Goal: Contribute content: Contribute content

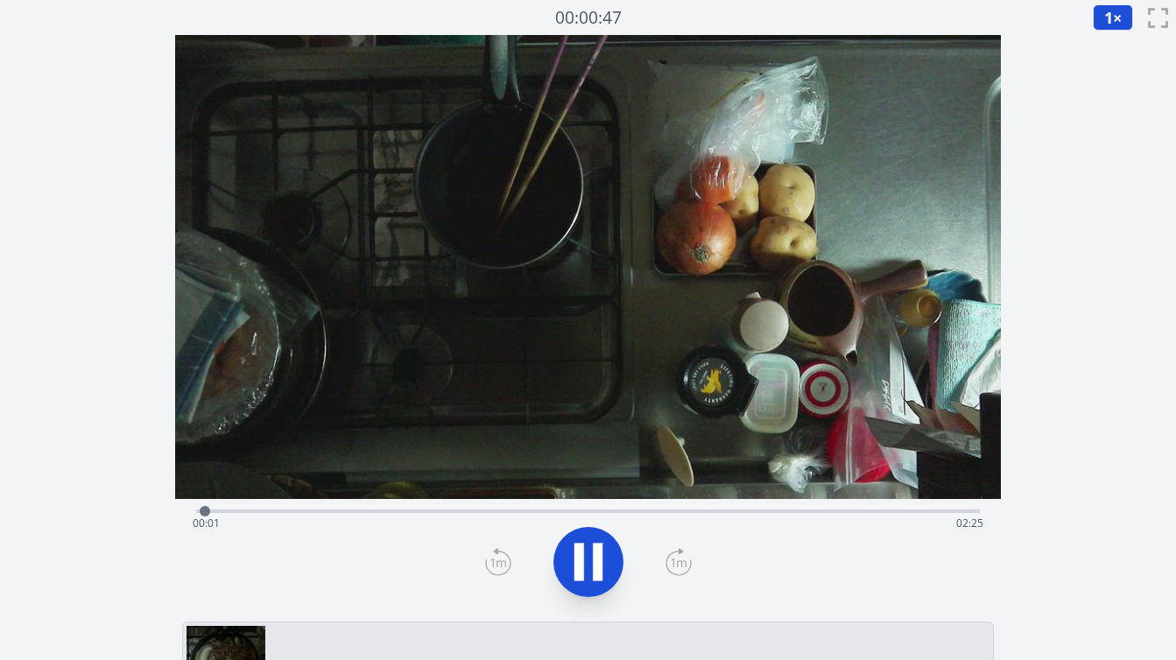
click at [438, 509] on div "経過時間: 00:01 残り時間: 02:25" at bounding box center [588, 509] width 784 height 21
click at [484, 512] on div "経過時間: 00:46 残り時間: 01:40" at bounding box center [588, 524] width 791 height 28
click at [517, 510] on div "経過時間: 00:54 残り時間: 01:32" at bounding box center [588, 524] width 791 height 28
click at [573, 511] on div "経過時間: 01:00 残り時間: 01:26" at bounding box center [588, 524] width 791 height 28
click at [697, 511] on div "経過時間: 01:19 残り時間: 01:08" at bounding box center [588, 524] width 791 height 28
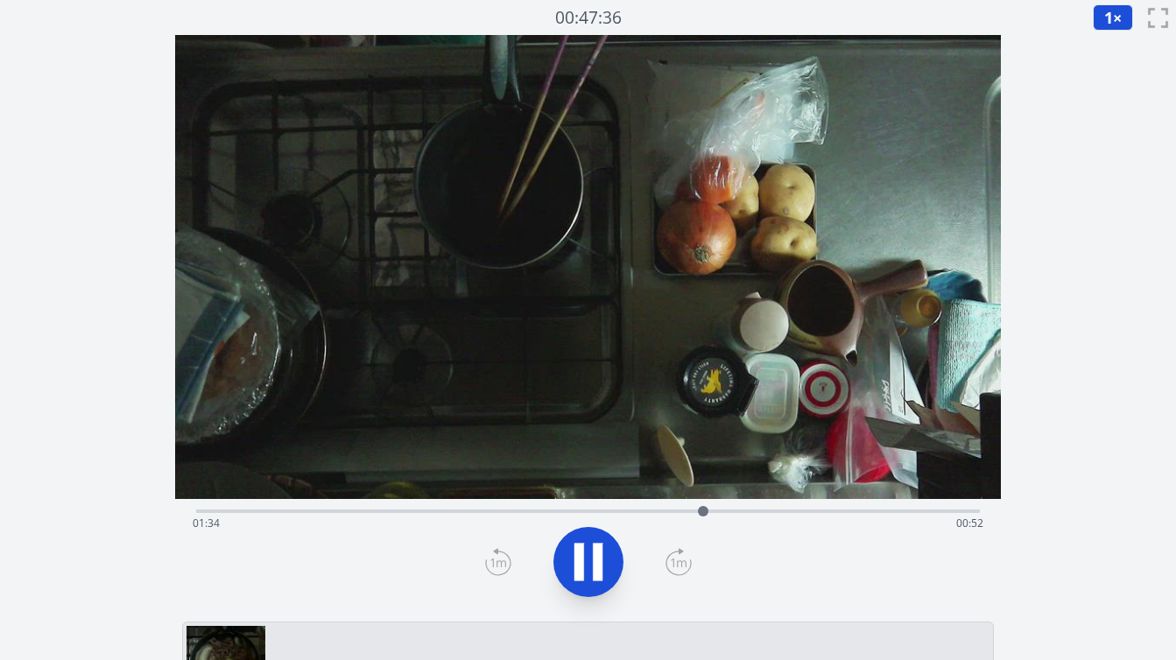
click at [731, 511] on div "経過時間: 01:34 残り時間: 00:52" at bounding box center [588, 524] width 791 height 28
click at [766, 512] on div "経過時間: 01:41 残り時間: 00:45" at bounding box center [588, 524] width 791 height 28
click at [807, 510] on div "経過時間: 01:48 残り時間: 00:39" at bounding box center [588, 524] width 791 height 28
click at [842, 511] on div "経過時間: 01:55 残り時間: 00:32" at bounding box center [588, 524] width 791 height 28
click at [810, 511] on div "経過時間: 02:02 残り時間: 00:25" at bounding box center [588, 524] width 791 height 28
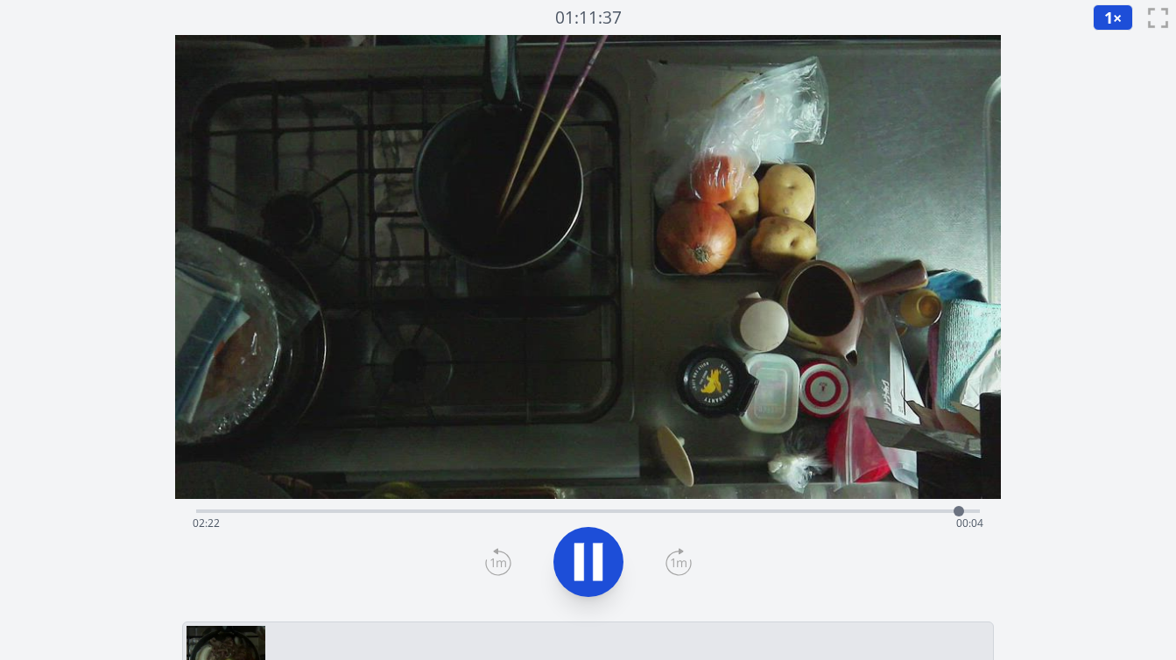
click at [574, 506] on div "経過時間: 02:22 残り時間: 00:04" at bounding box center [588, 509] width 784 height 21
click at [607, 509] on div "経過時間: 01:12 残り時間: 01:15" at bounding box center [588, 509] width 784 height 21
click at [621, 509] on div at bounding box center [611, 511] width 26 height 26
click at [638, 511] on div "経過時間: 01:19 残り時間: 01:07" at bounding box center [588, 524] width 791 height 28
click at [659, 508] on div "経過時間: 01:23 残り時間: 01:03" at bounding box center [588, 509] width 784 height 21
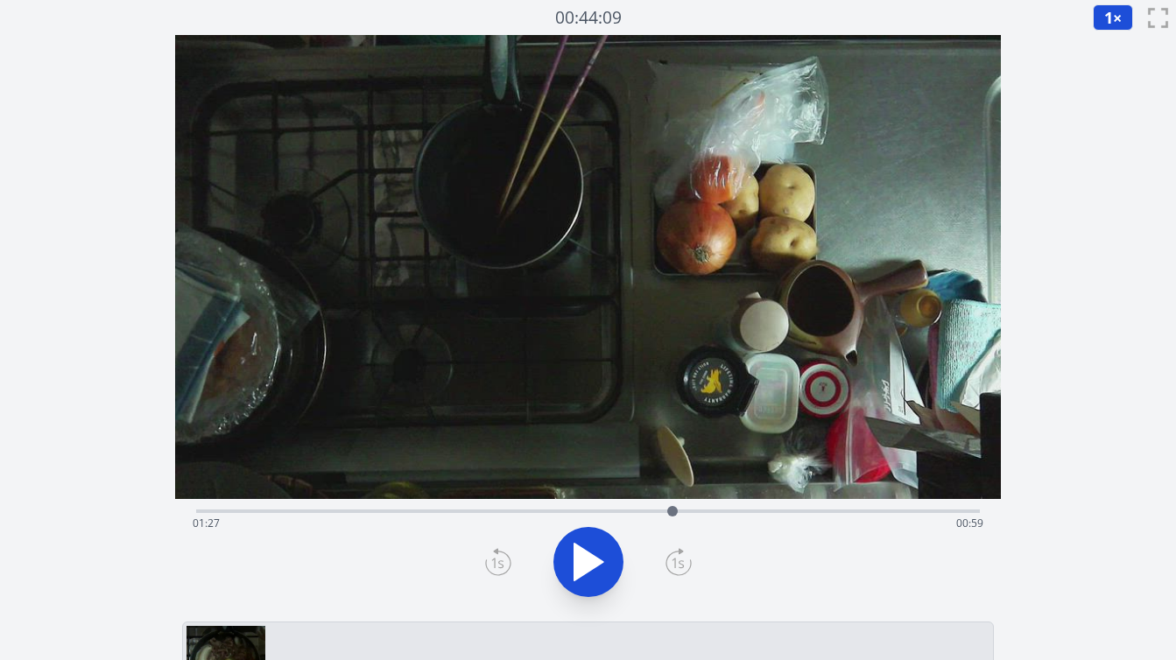
click at [673, 507] on div at bounding box center [672, 511] width 26 height 26
click at [702, 513] on div at bounding box center [694, 511] width 26 height 26
click at [719, 513] on div "経過時間: 01:35 残り時間: 00:52" at bounding box center [588, 512] width 784 height 4
click at [746, 514] on div "経過時間: 01:38 残り時間: 00:48" at bounding box center [588, 524] width 791 height 28
click at [835, 511] on div "経過時間: 01:55 残り時間: 00:32" at bounding box center [588, 524] width 791 height 28
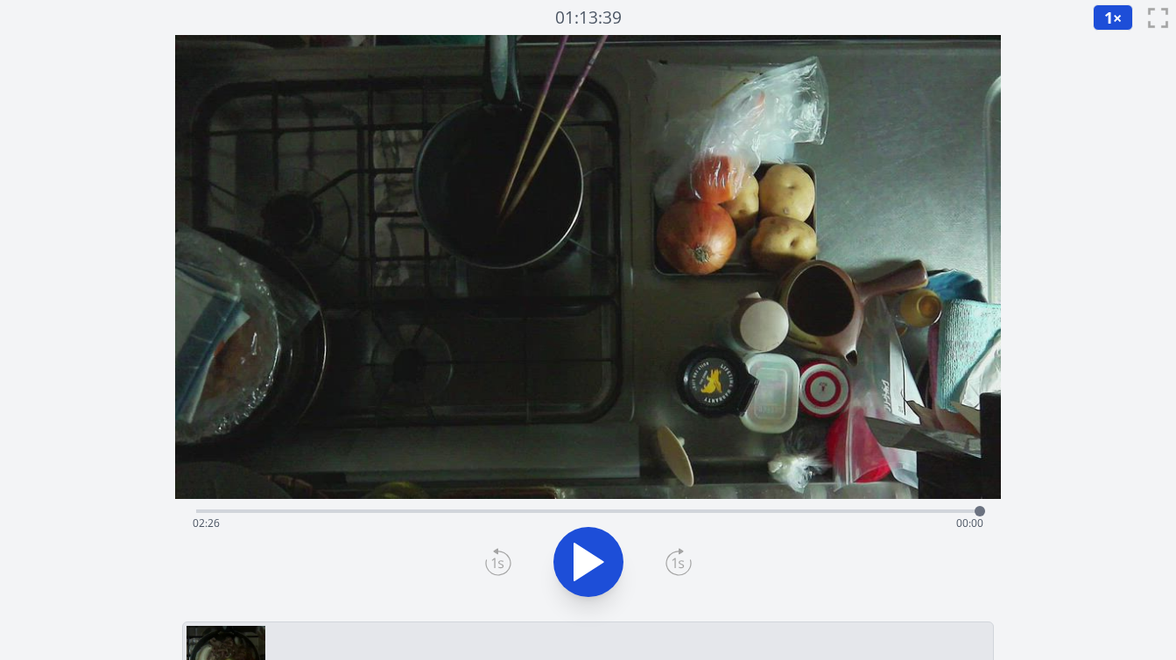
click at [828, 512] on div "経過時間: 02:26 残り時間: 00:00" at bounding box center [588, 524] width 791 height 28
click at [803, 511] on div "経過時間: 01:58 残り時間: 00:29" at bounding box center [588, 524] width 791 height 28
click at [816, 511] on div "経過時間: 01:53 残り時間: 00:34" at bounding box center [588, 524] width 791 height 28
click at [850, 509] on div "経過時間: 01:55 残り時間: 00:31" at bounding box center [588, 509] width 784 height 21
click at [864, 512] on div "経過時間: 02:02 残り時間: 00:25" at bounding box center [588, 524] width 791 height 28
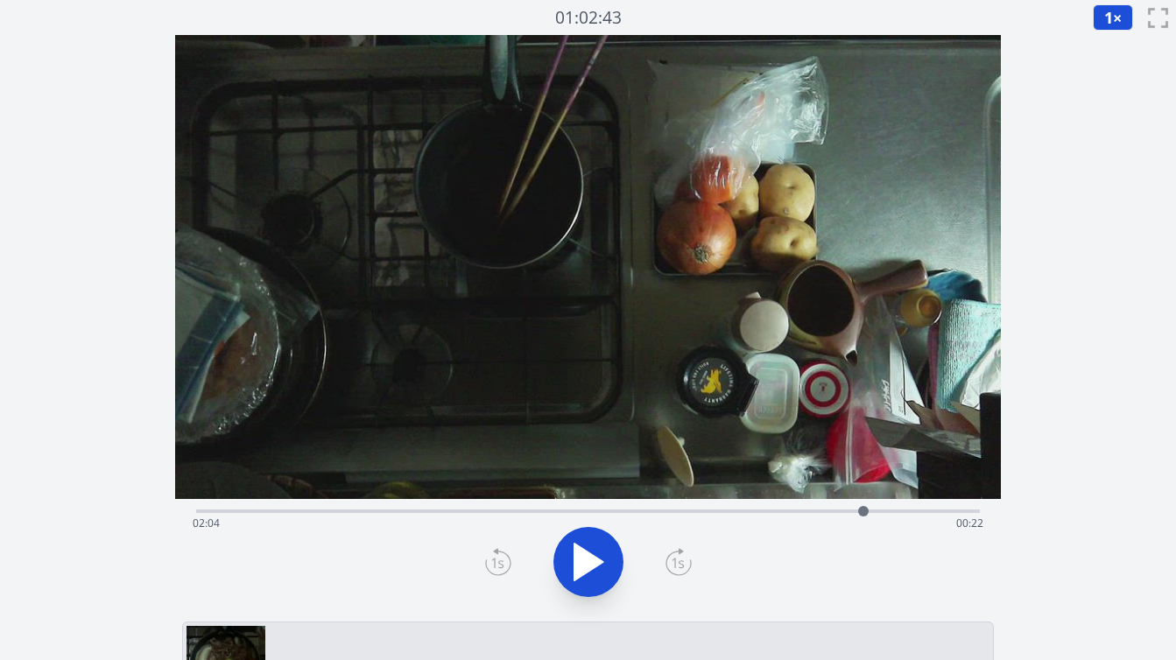
click at [882, 510] on div "経過時間: 02:04 残り時間: 00:22" at bounding box center [588, 524] width 791 height 28
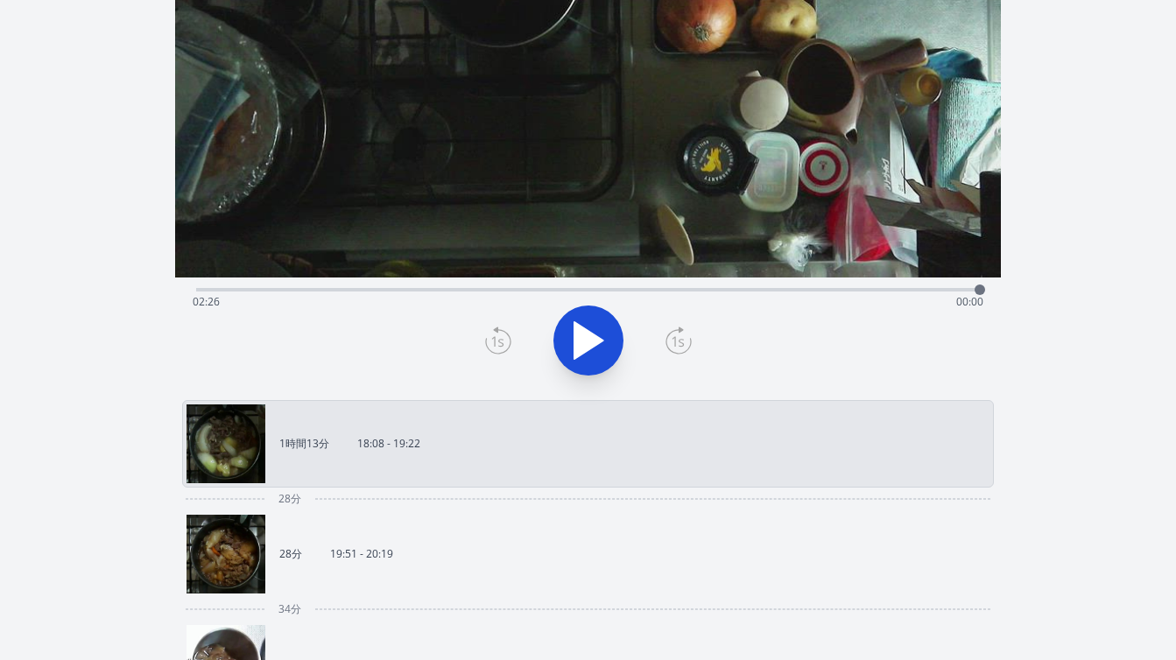
scroll to position [240, 0]
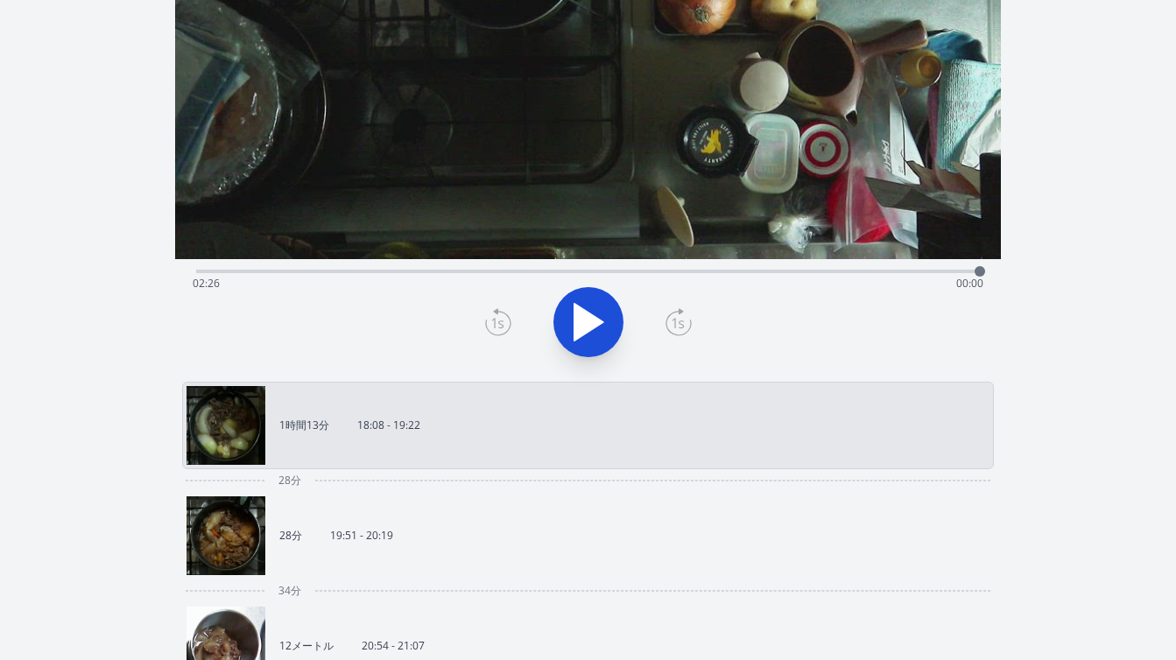
click at [631, 525] on link "28分 19:51 - 20:19" at bounding box center [581, 536] width 789 height 79
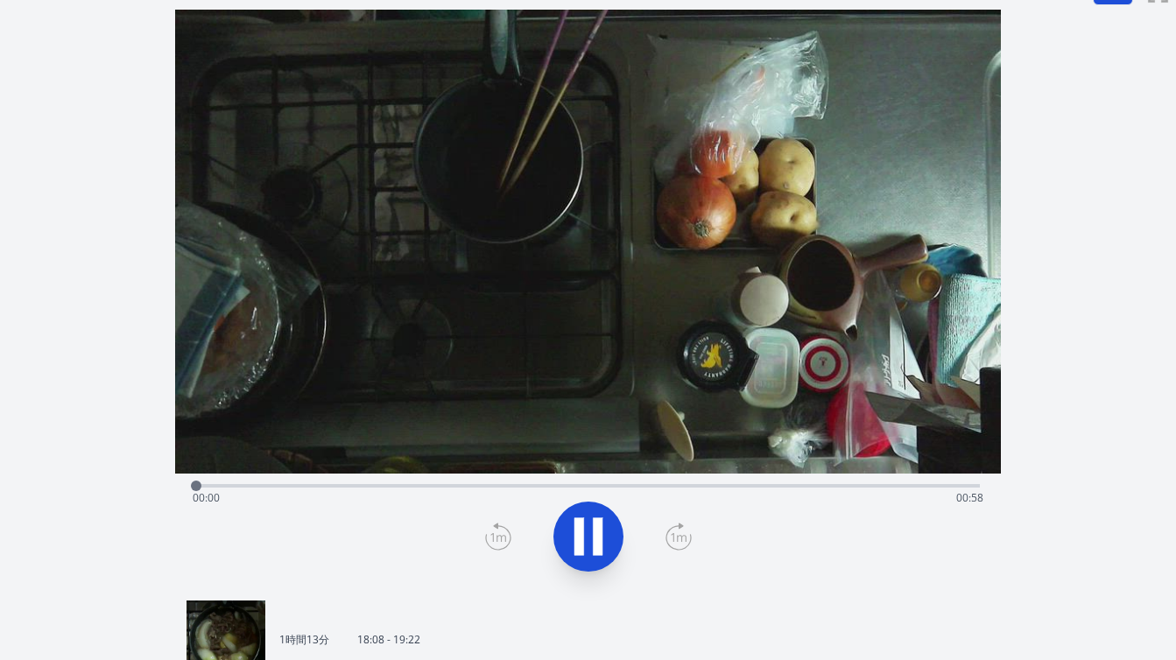
scroll to position [16, 0]
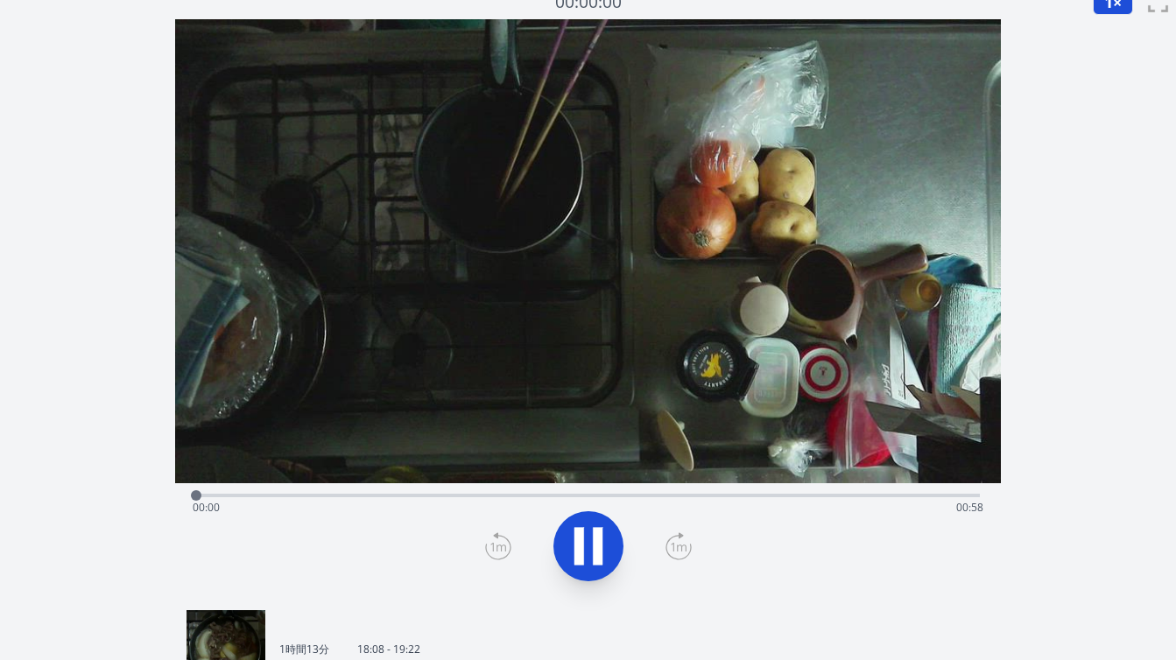
click at [586, 495] on div "経過時間: 00:00 残り時間: 00:58" at bounding box center [588, 508] width 791 height 28
click at [613, 494] on div "経過時間: 00:28 残り時間: 00:30" at bounding box center [588, 508] width 791 height 28
click at [283, 496] on div "経過時間: 00:33 残り時間: 00:25" at bounding box center [588, 508] width 791 height 28
click at [251, 495] on div "経過時間: 00:06 残り時間: 00:51" at bounding box center [588, 508] width 791 height 28
click at [220, 494] on div "経過時間: 00:04 残り時間: 00:54" at bounding box center [588, 508] width 791 height 28
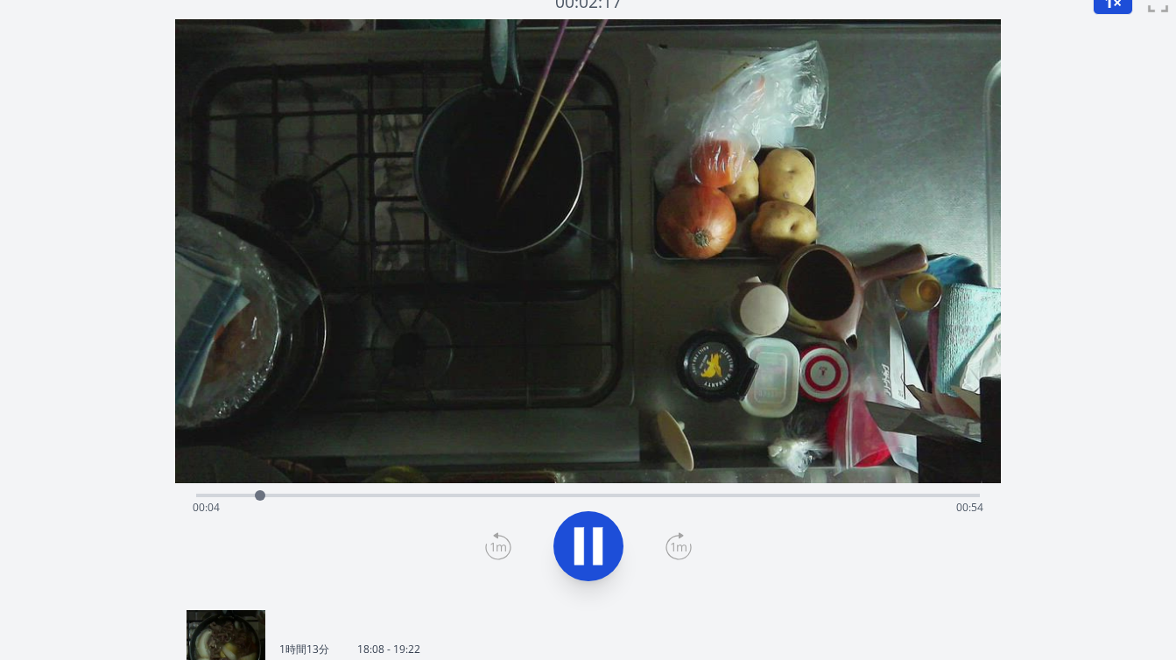
click at [229, 494] on div "経過時間: 00:04 残り時間: 00:54" at bounding box center [588, 508] width 791 height 28
click at [199, 495] on div "経過時間: 00:02 残り時間: 00:55" at bounding box center [588, 508] width 791 height 28
click at [197, 497] on div "経過時間: 00:08 残り時間: 00:50" at bounding box center [588, 508] width 791 height 28
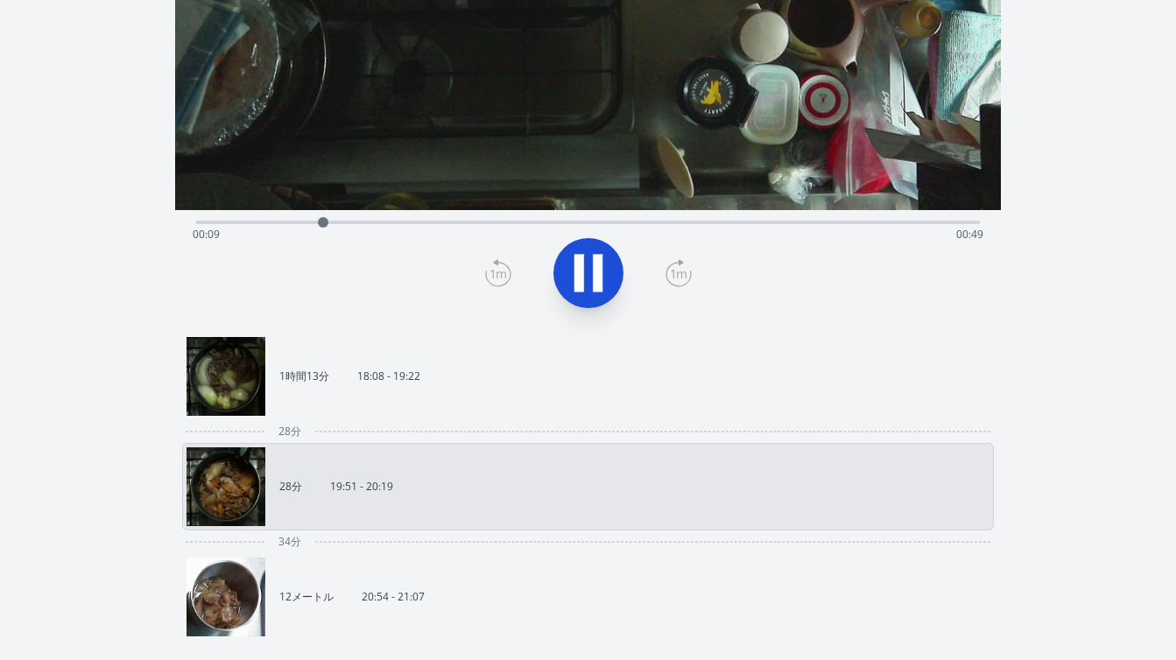
scroll to position [296, 0]
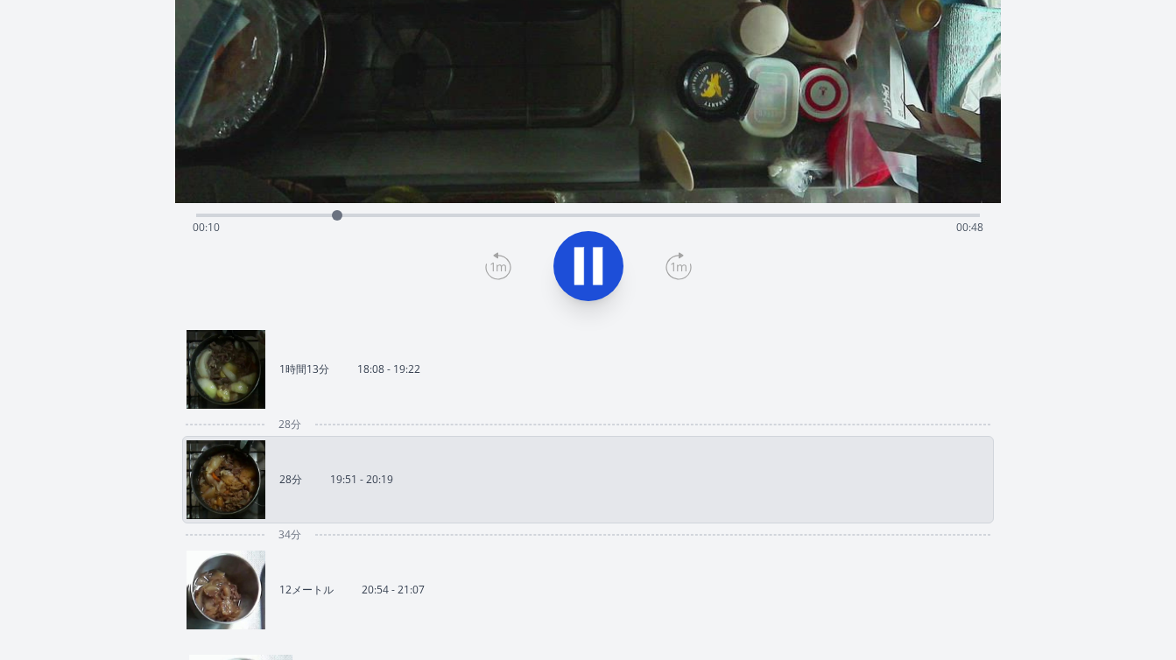
click at [307, 572] on link "12メートル 20:54 - 21:07" at bounding box center [581, 590] width 789 height 79
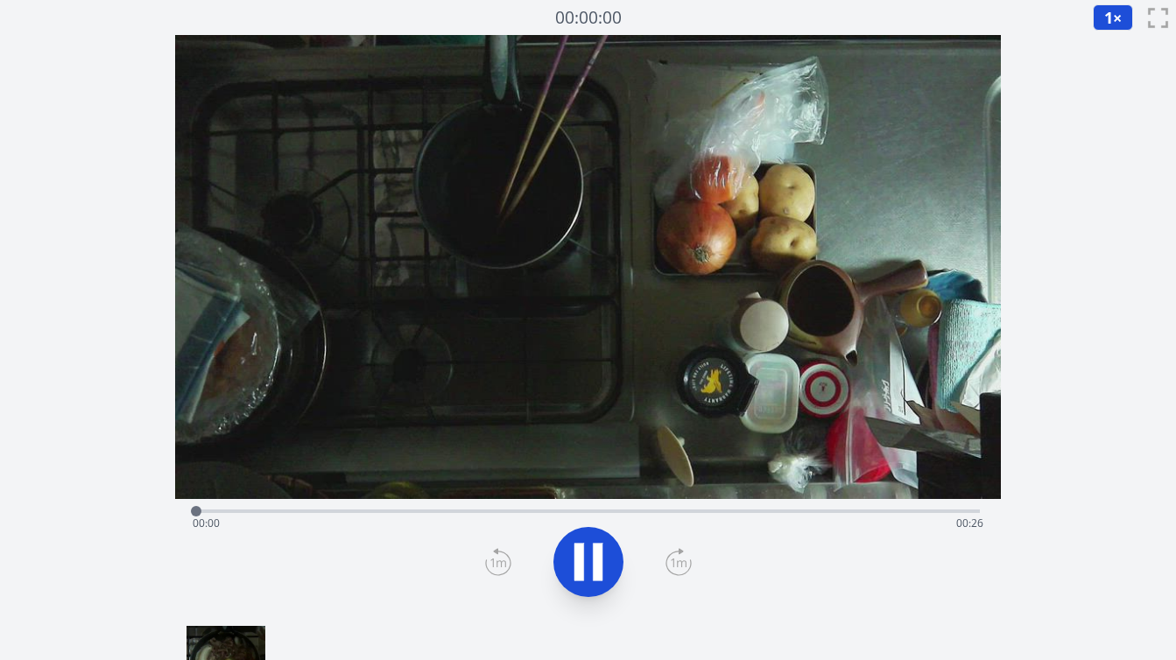
click at [260, 511] on div "経過時間: 00:00 残り時間: 00:26" at bounding box center [588, 524] width 791 height 28
click at [328, 513] on div "経過時間: 00:02 残り時間: 00:24" at bounding box center [588, 524] width 791 height 28
click at [387, 517] on div "経過時間: 00:04 残り時間: 00:22" at bounding box center [588, 524] width 791 height 28
click at [297, 509] on div "経過時間: 00:07 残り時間: 00:19" at bounding box center [588, 509] width 784 height 21
click at [259, 510] on div "経過時間: 00:03 残り時間: 00:23" at bounding box center [588, 524] width 791 height 28
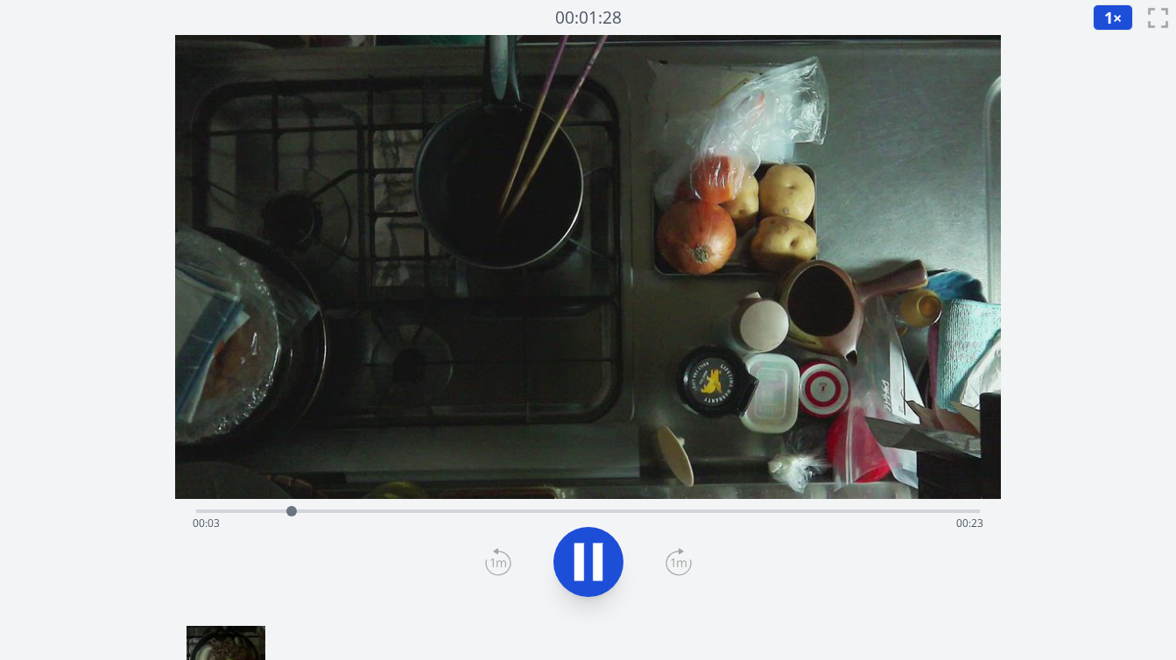
click at [214, 509] on div "経過時間: 00:03 残り時間: 00:23" at bounding box center [588, 509] width 784 height 21
click at [198, 511] on div "経過時間: 00:01 残り時間: 00:24" at bounding box center [588, 524] width 791 height 28
click at [194, 511] on div "経過時間: 00:01 残り時間: 00:25" at bounding box center [588, 524] width 791 height 28
click at [365, 510] on div at bounding box center [369, 511] width 11 height 11
click at [406, 511] on div at bounding box center [397, 511] width 26 height 26
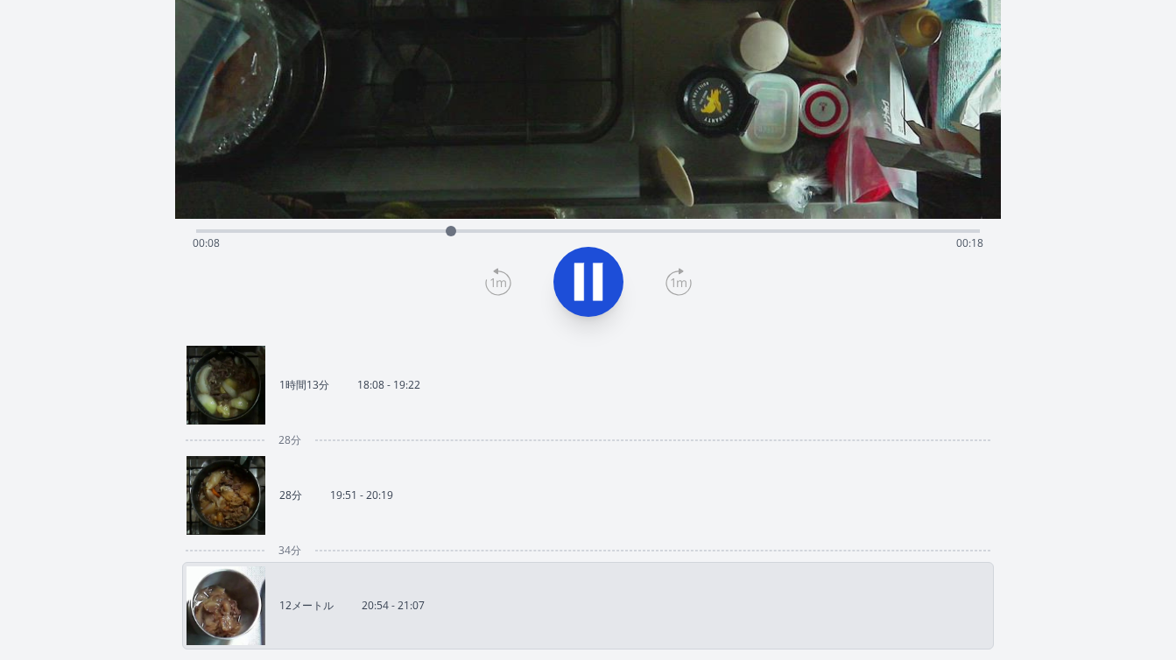
scroll to position [419, 0]
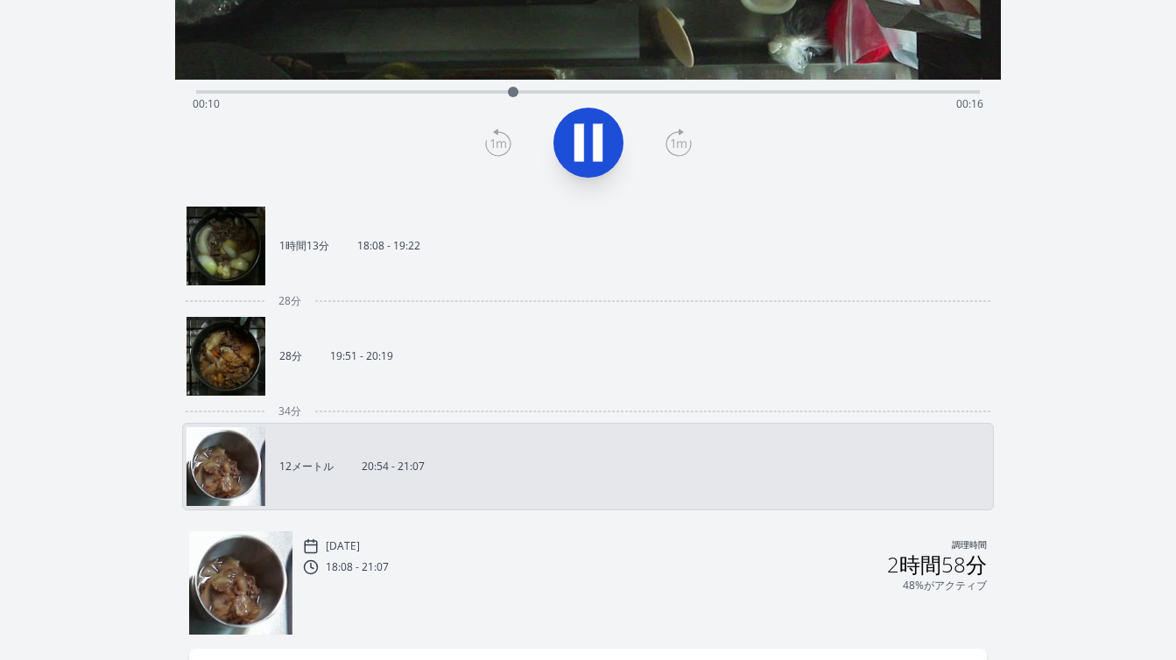
click at [439, 257] on link "1時間13分 18:08 - 19:22" at bounding box center [581, 246] width 789 height 79
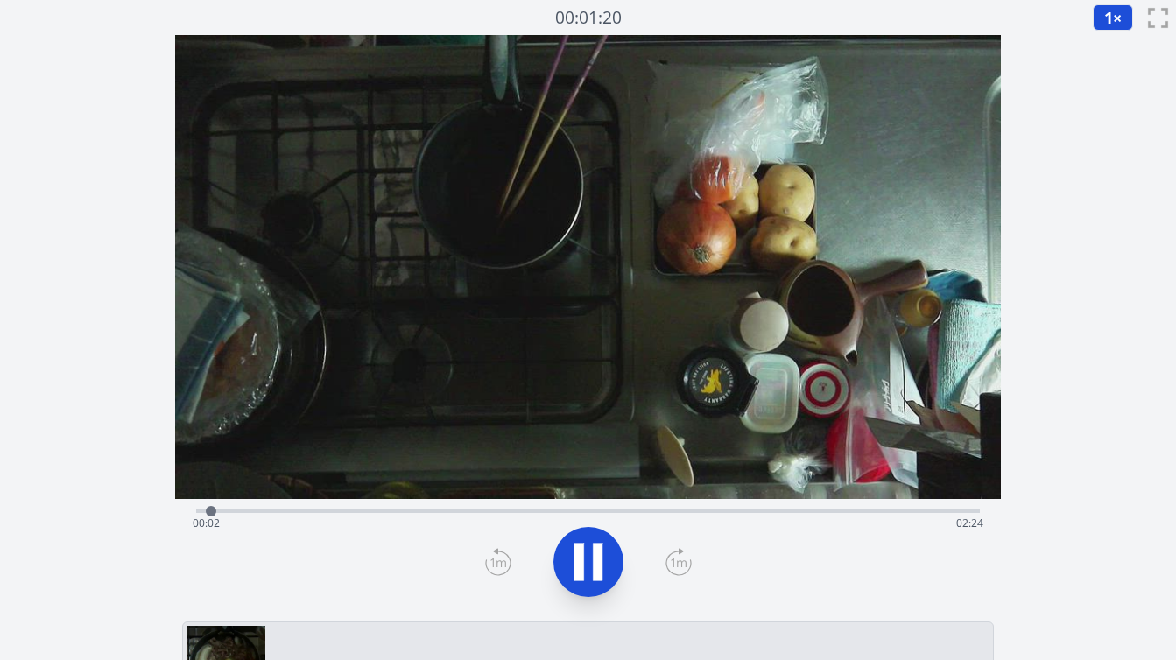
click at [800, 514] on div "経過時間: 00:02 残り時間: 02:24" at bounding box center [588, 524] width 791 height 28
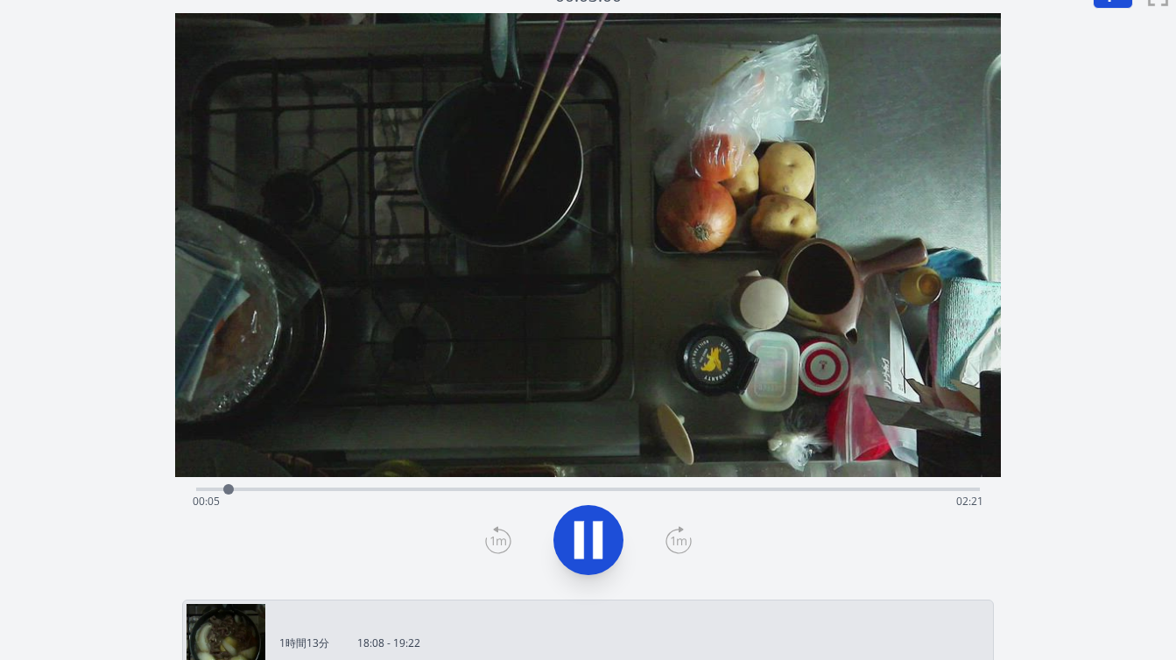
click at [396, 631] on link "1時間13分 18:08 - 19:22" at bounding box center [581, 643] width 789 height 79
click at [200, 490] on div "経過時間: 00:07 残り時間: 02:19" at bounding box center [588, 502] width 791 height 28
click at [343, 488] on div "経過時間: 00:08 残り時間: 02:18" at bounding box center [588, 502] width 791 height 28
click at [432, 489] on div "経過時間: 00:28 残り時間: 01:58" at bounding box center [588, 502] width 791 height 28
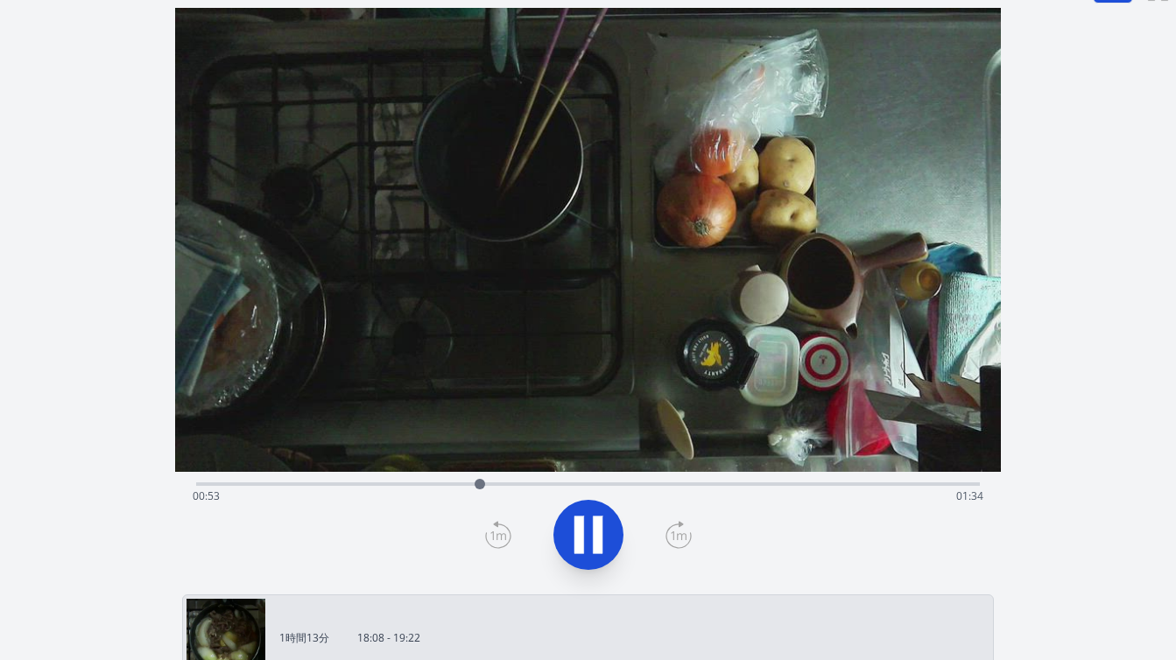
click at [729, 483] on div "経過時間: 00:53 残り時間: 01:34" at bounding box center [588, 497] width 791 height 28
click at [680, 483] on div "経過時間: 01:40 残り時間: 00:46" at bounding box center [588, 497] width 791 height 28
click at [720, 483] on div "経過時間: 01:31 残り時間: 00:55" at bounding box center [588, 497] width 791 height 28
click at [751, 487] on div "経過時間: 01:38 残り時間: 00:49" at bounding box center [588, 497] width 791 height 28
click at [781, 483] on div "経過時間: 01:44 残り時間: 00:42" at bounding box center [588, 497] width 791 height 28
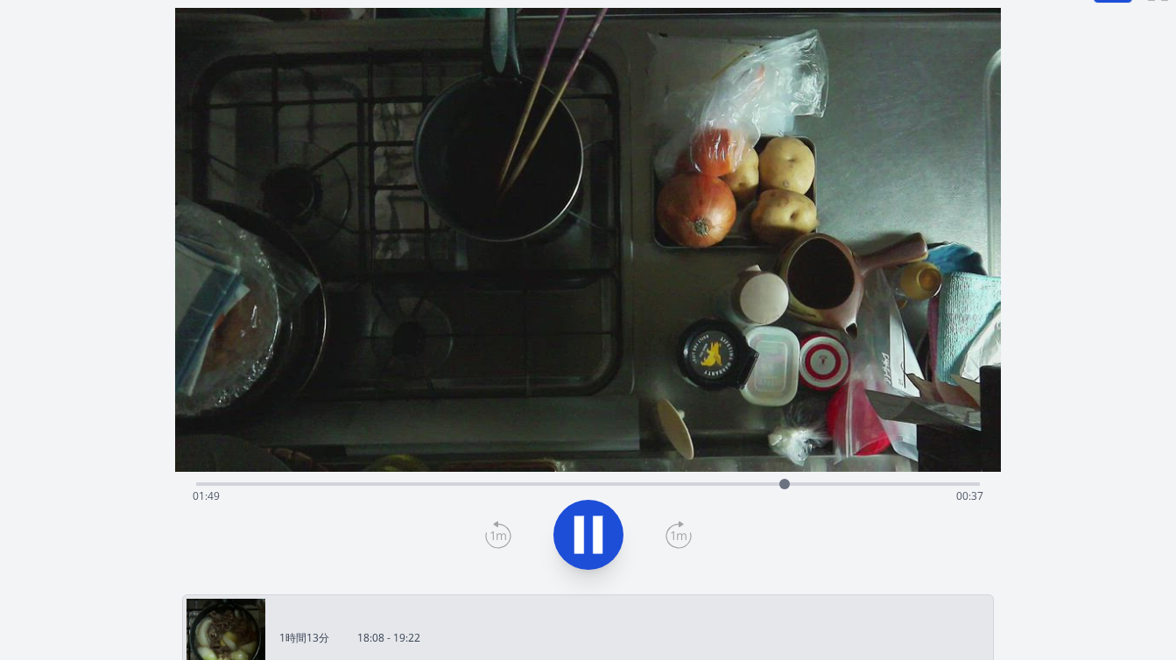
click at [800, 483] on div "経過時間: 01:49 残り時間: 00:37" at bounding box center [588, 497] width 791 height 28
click at [853, 483] on div at bounding box center [849, 484] width 11 height 11
click at [842, 484] on div "経過時間: 02:14 残り時間: 00:13" at bounding box center [588, 497] width 791 height 28
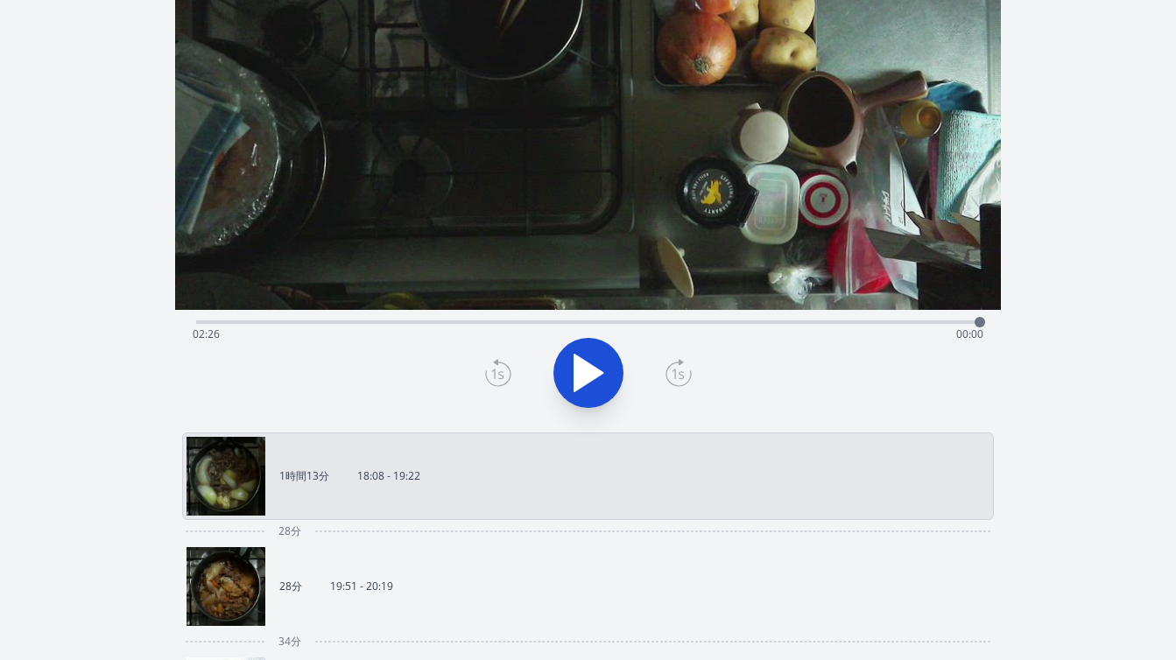
scroll to position [201, 0]
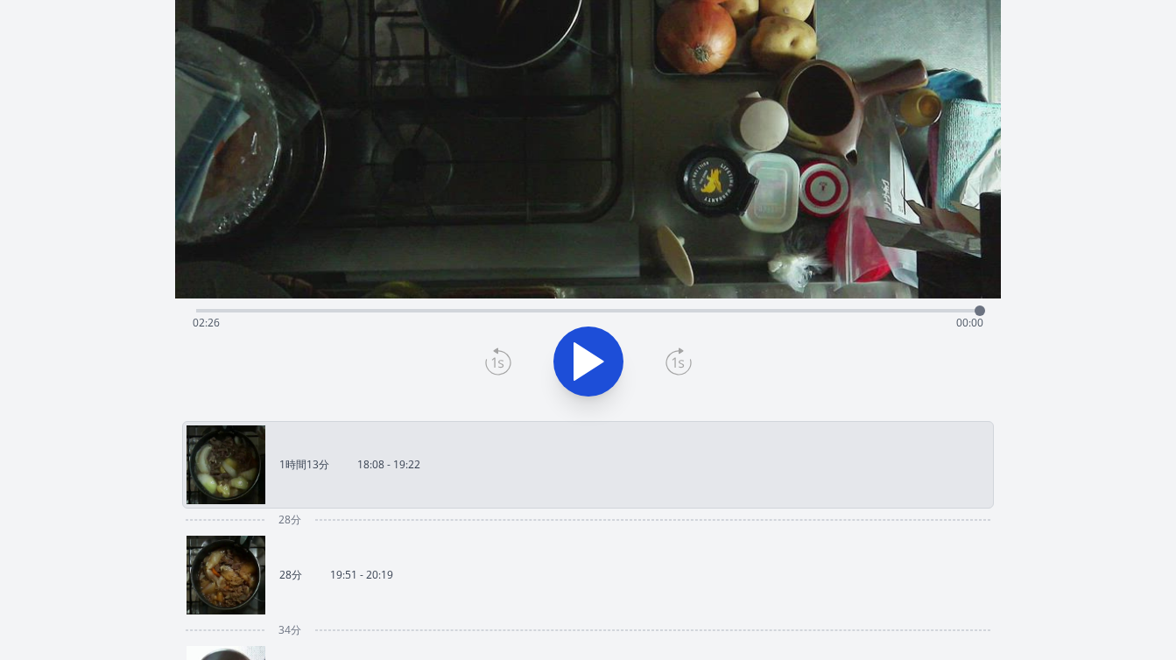
click at [444, 568] on link "28分 19:51 - 20:19" at bounding box center [581, 575] width 789 height 79
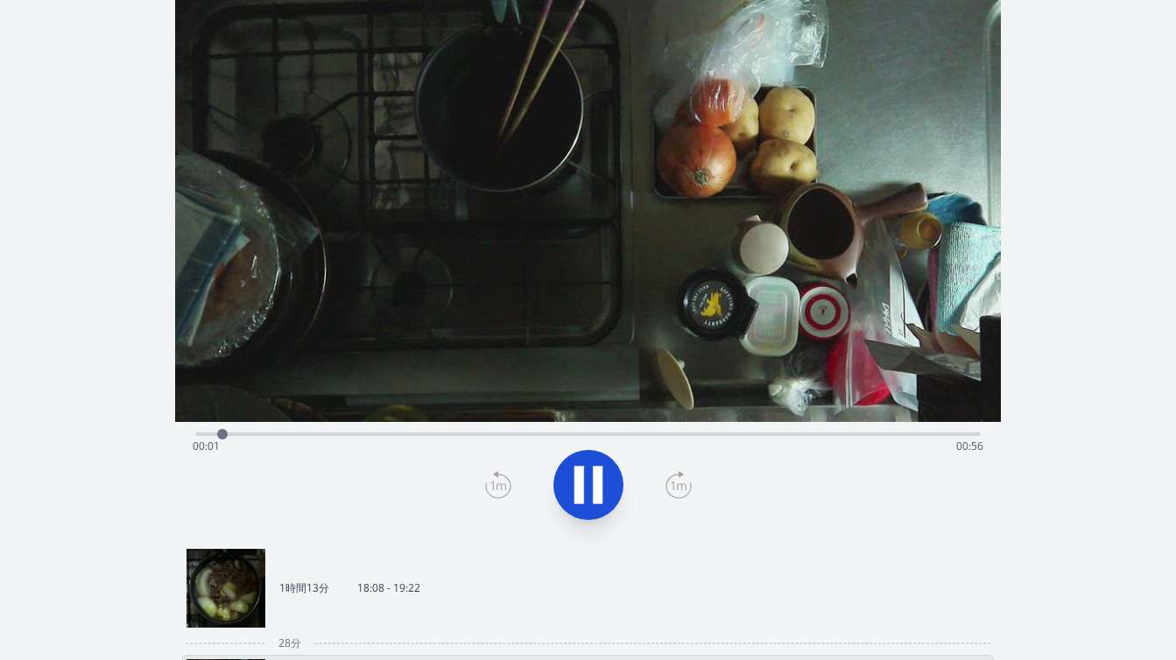
scroll to position [66, 0]
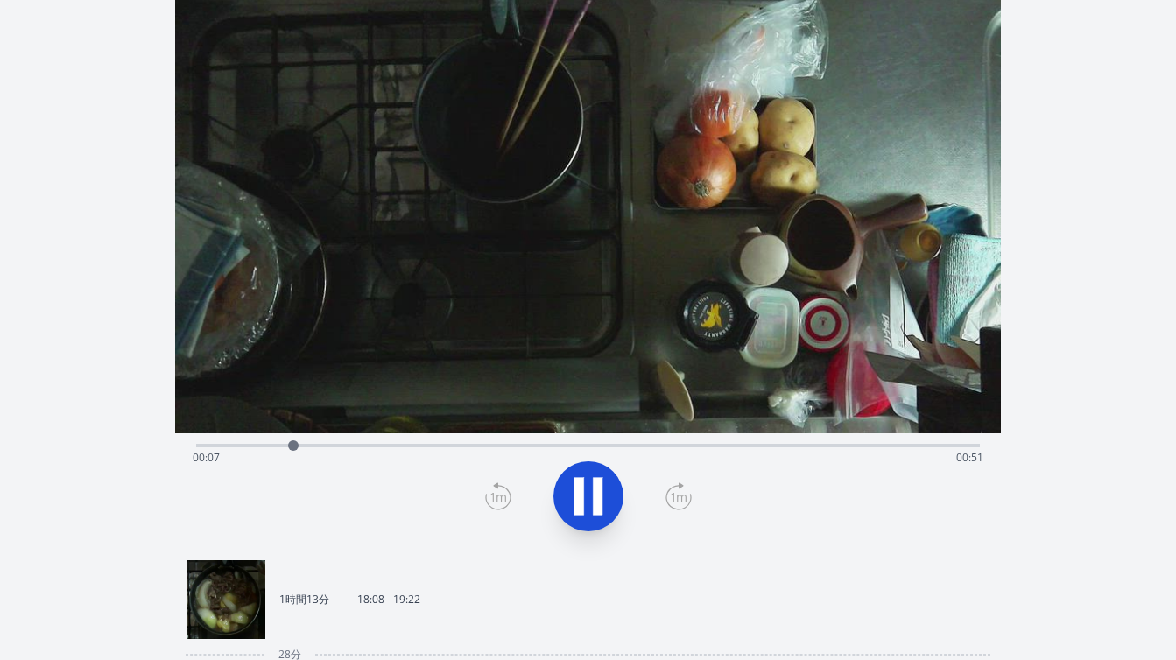
click at [200, 448] on div "経過時間: 00:07 残り時間: 00:51" at bounding box center [588, 458] width 791 height 28
click at [198, 446] on div "経過時間: 00:01 残り時間: 00:57" at bounding box center [588, 458] width 791 height 28
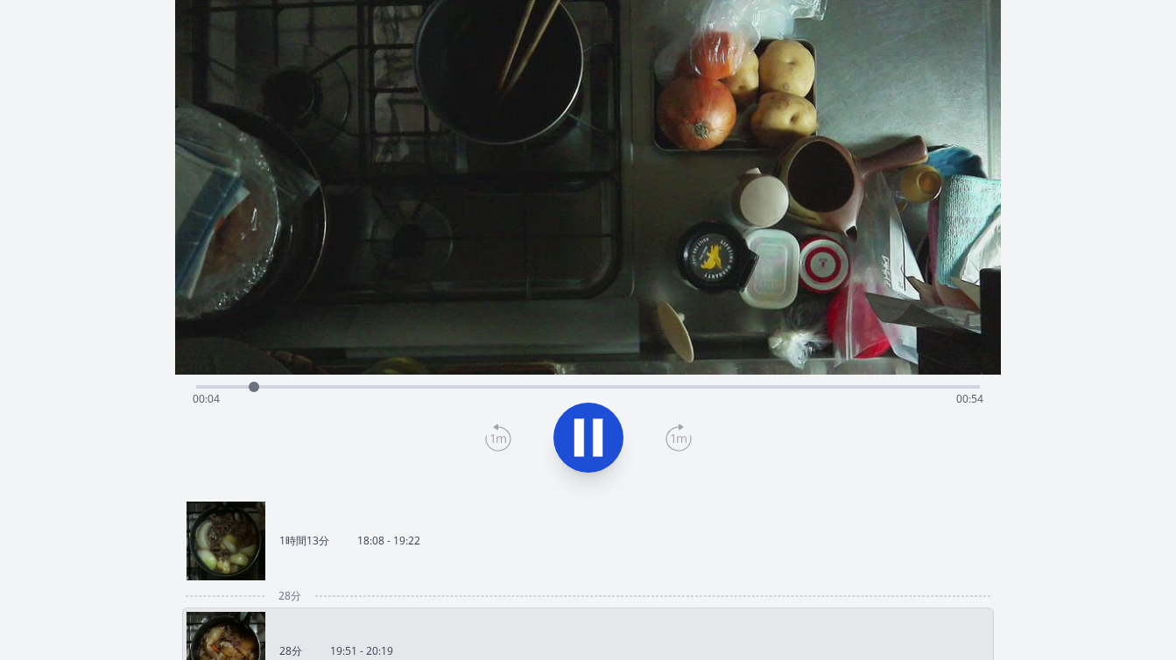
scroll to position [152, 0]
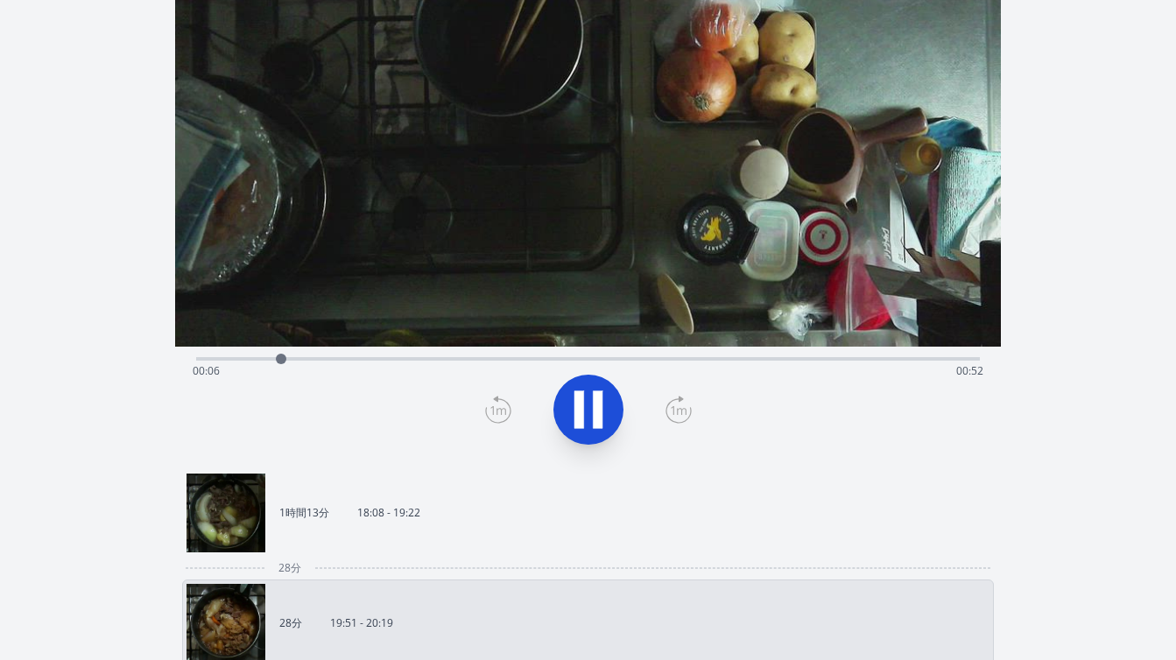
click at [197, 360] on div "経過時間: 00:06 残り時間: 00:52" at bounding box center [588, 371] width 791 height 28
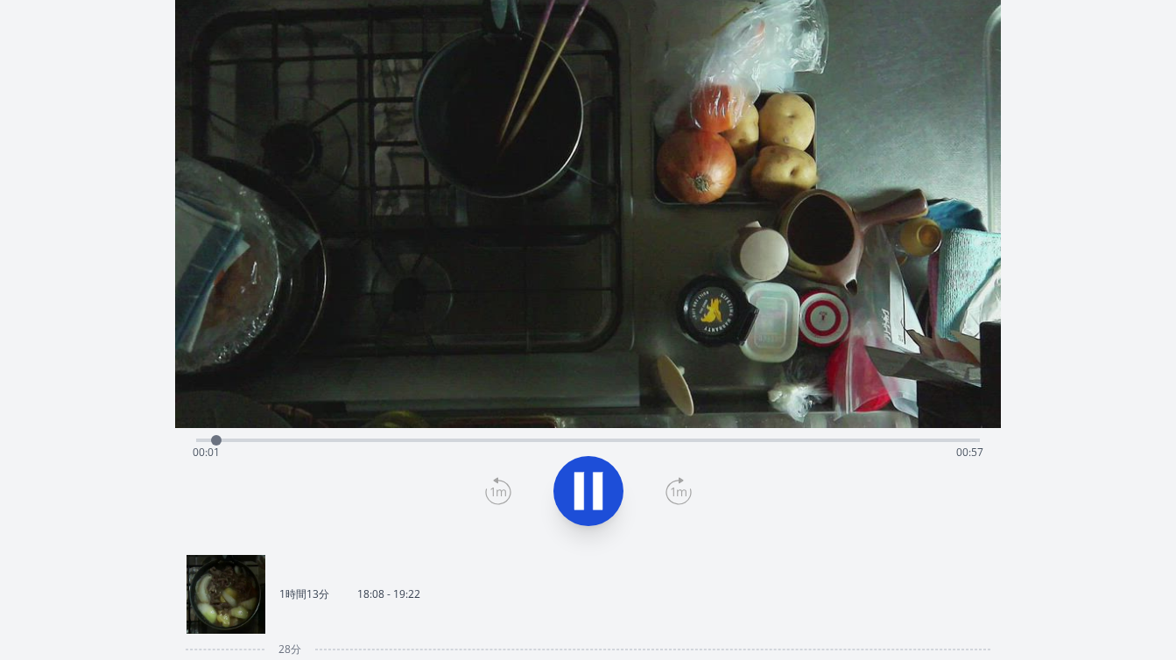
scroll to position [32, 0]
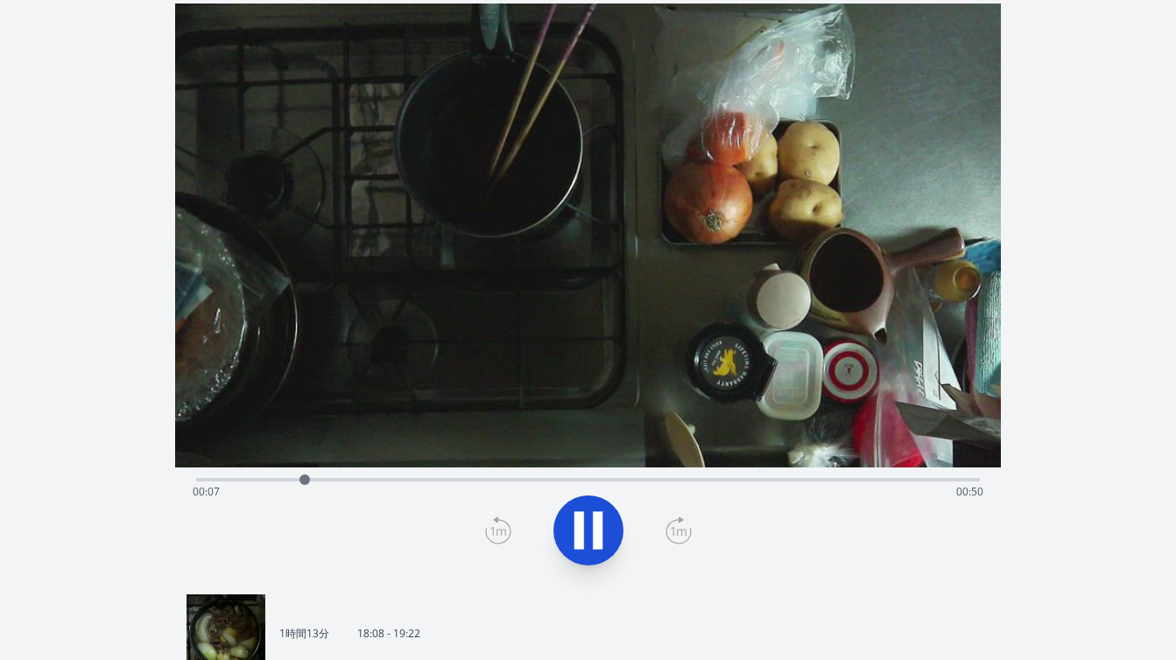
click at [199, 482] on div "経過時間: 00:07 残り時間: 00:50" at bounding box center [588, 492] width 791 height 28
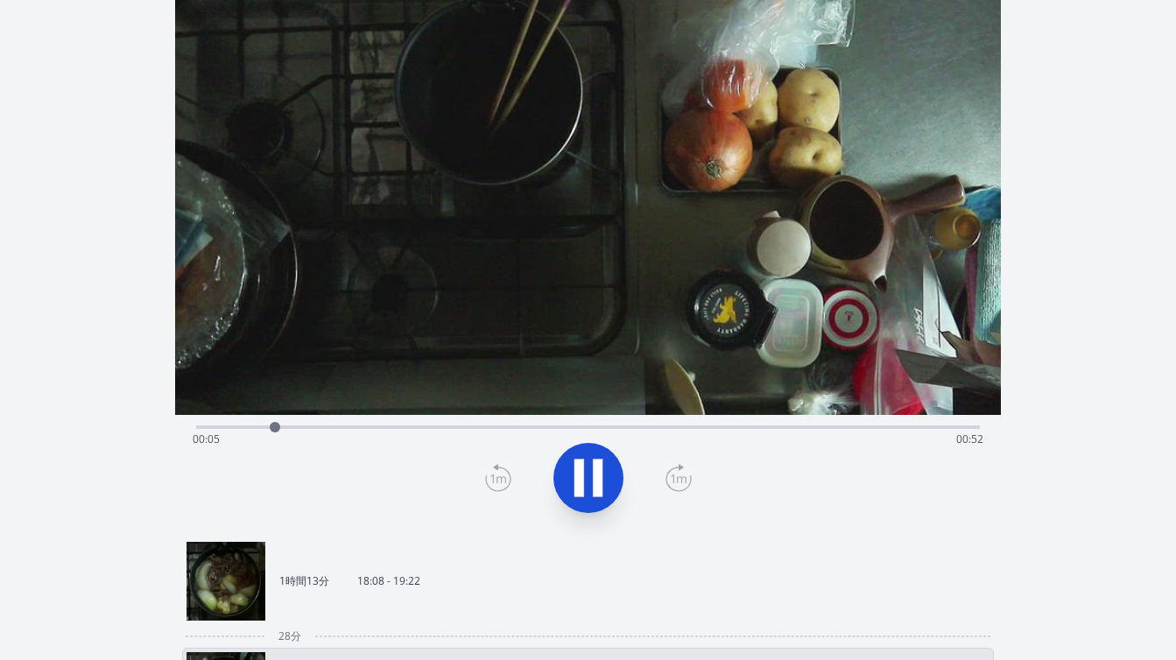
scroll to position [68, 0]
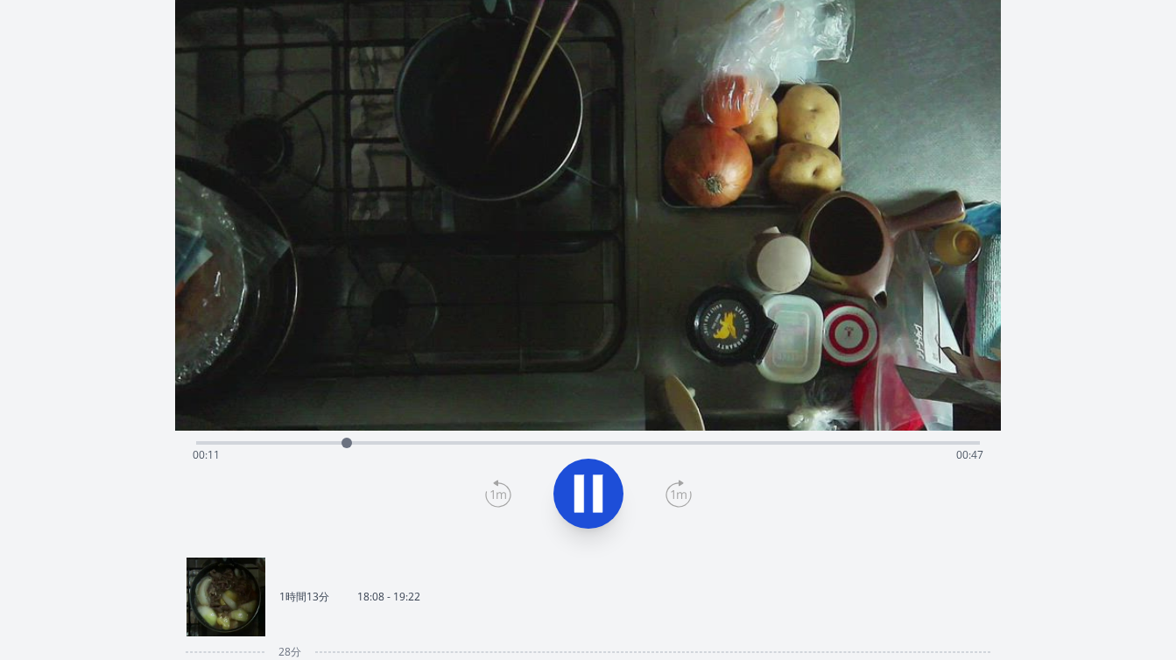
click at [195, 443] on div "経過時間: 00:11 残り時間: 00:47" at bounding box center [588, 455] width 791 height 28
click at [198, 445] on div "経過時間: 00:06 残り時間: 00:52" at bounding box center [588, 455] width 791 height 28
click at [198, 444] on div "経過時間: 00:06 残り時間: 00:52" at bounding box center [588, 455] width 791 height 28
click at [198, 444] on div "経過時間: 00:15 残り時間: 00:43" at bounding box center [588, 455] width 791 height 28
click at [196, 444] on div "経過時間: 00:01 残り時間: 00:57" at bounding box center [588, 455] width 791 height 28
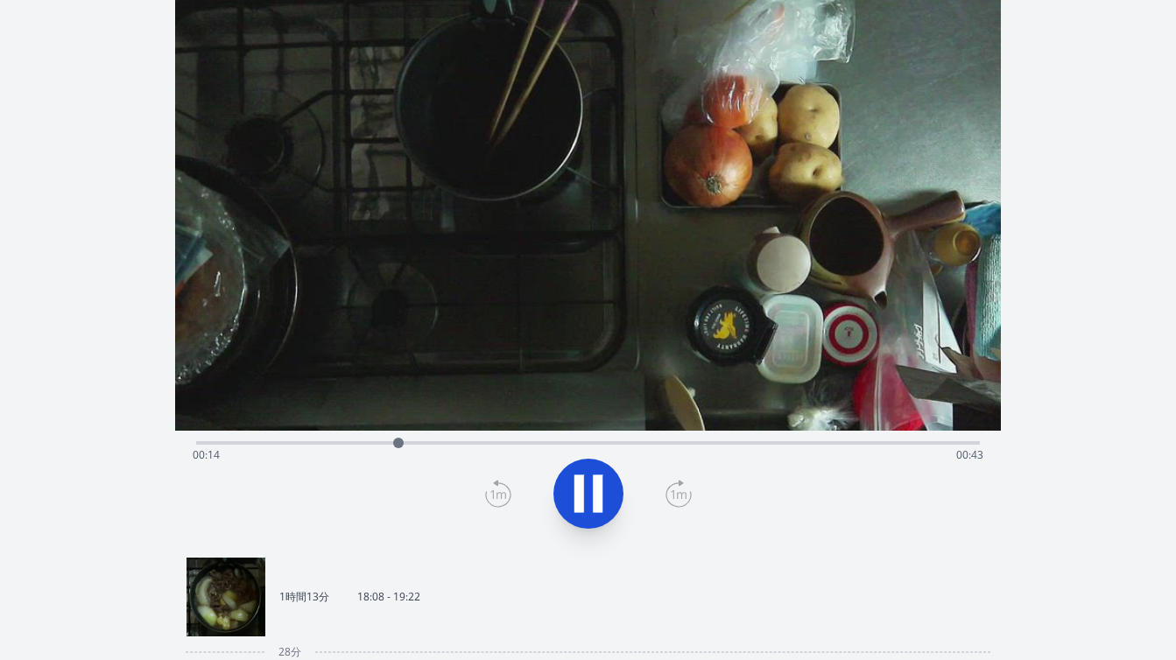
click at [196, 444] on div "経過時間: 00:14 残り時間: 00:43" at bounding box center [588, 455] width 791 height 28
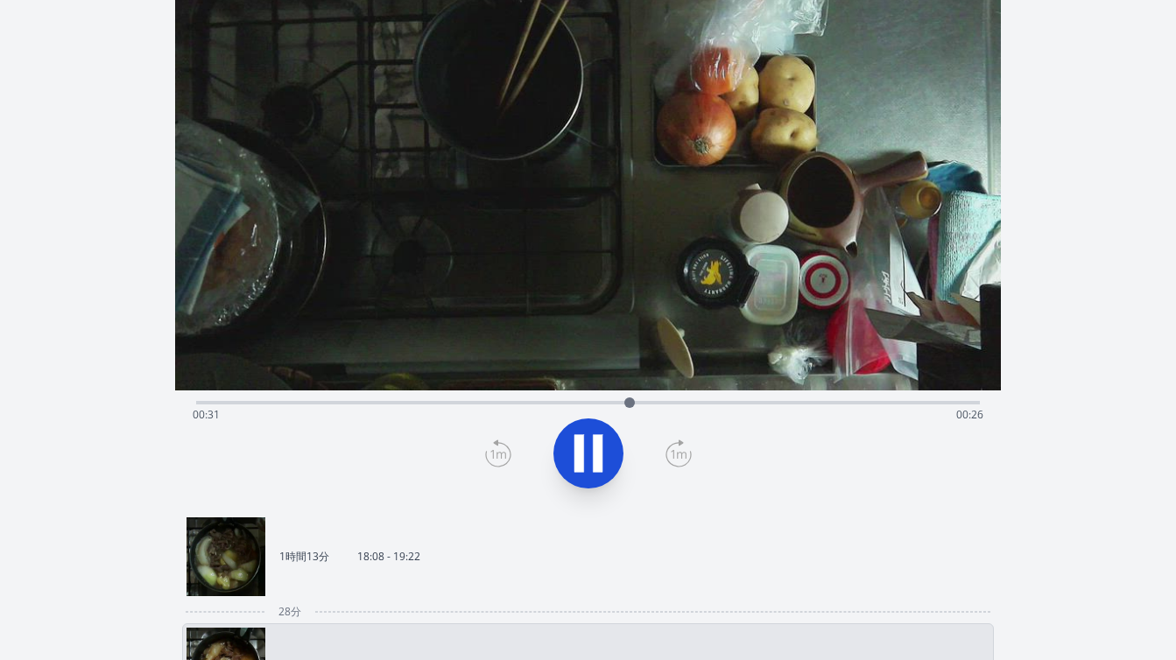
scroll to position [127, 0]
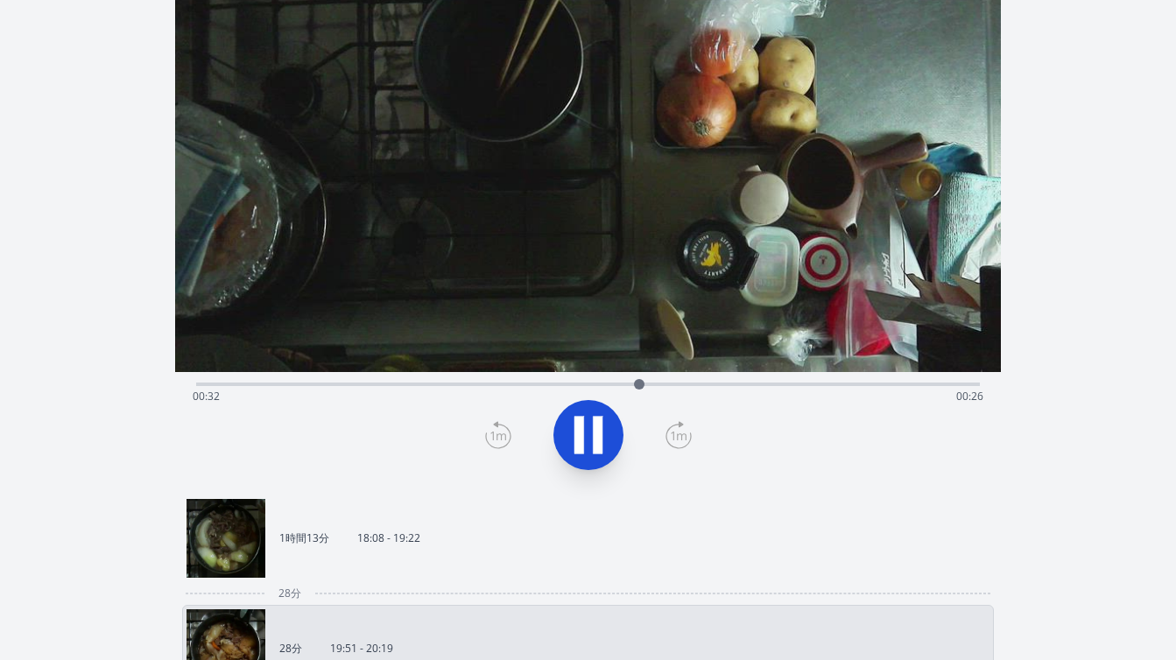
click at [494, 536] on link "1時間13分 18:08 - 19:22" at bounding box center [581, 538] width 789 height 79
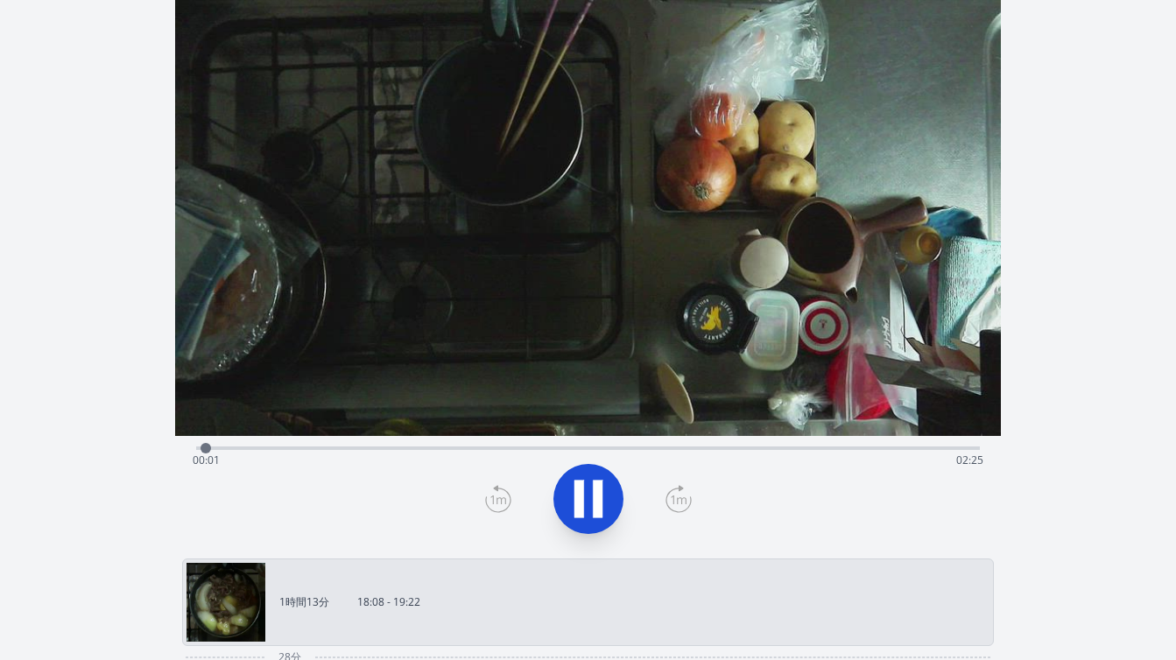
scroll to position [59, 0]
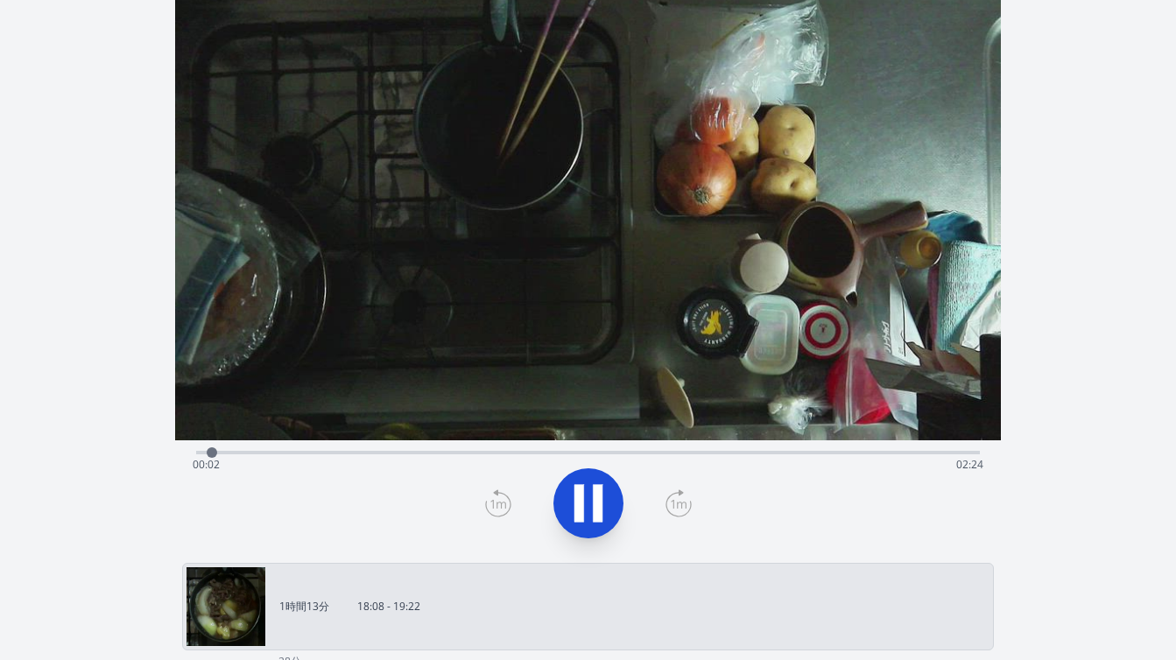
click at [623, 451] on div "経過時間: 00:02 残り時間: 02:24" at bounding box center [588, 465] width 791 height 28
click at [730, 451] on div "経過時間: 01:21 残り時間: 01:05" at bounding box center [588, 465] width 791 height 28
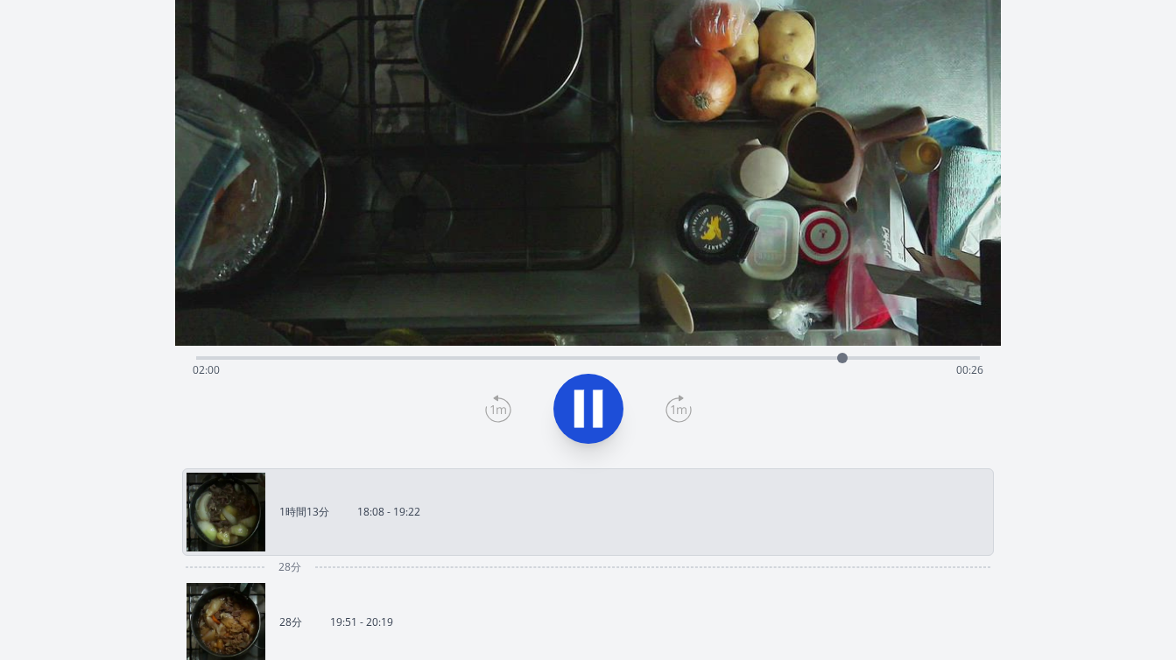
scroll to position [74, 0]
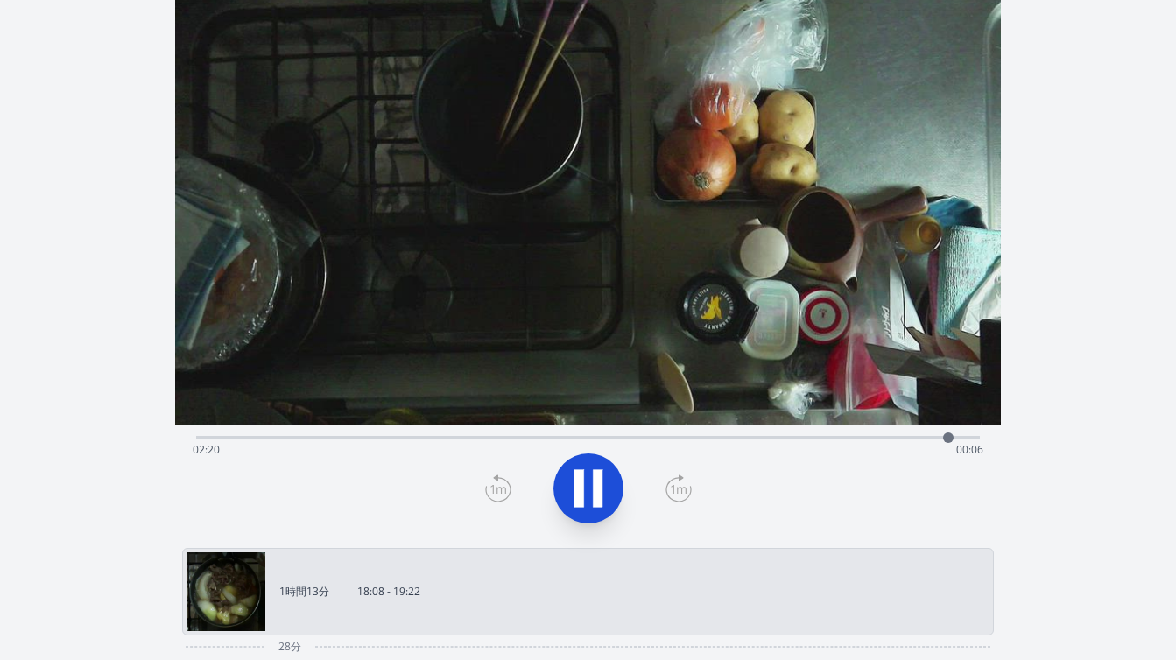
click at [590, 491] on icon at bounding box center [588, 488] width 49 height 49
click at [505, 495] on icon at bounding box center [498, 489] width 26 height 28
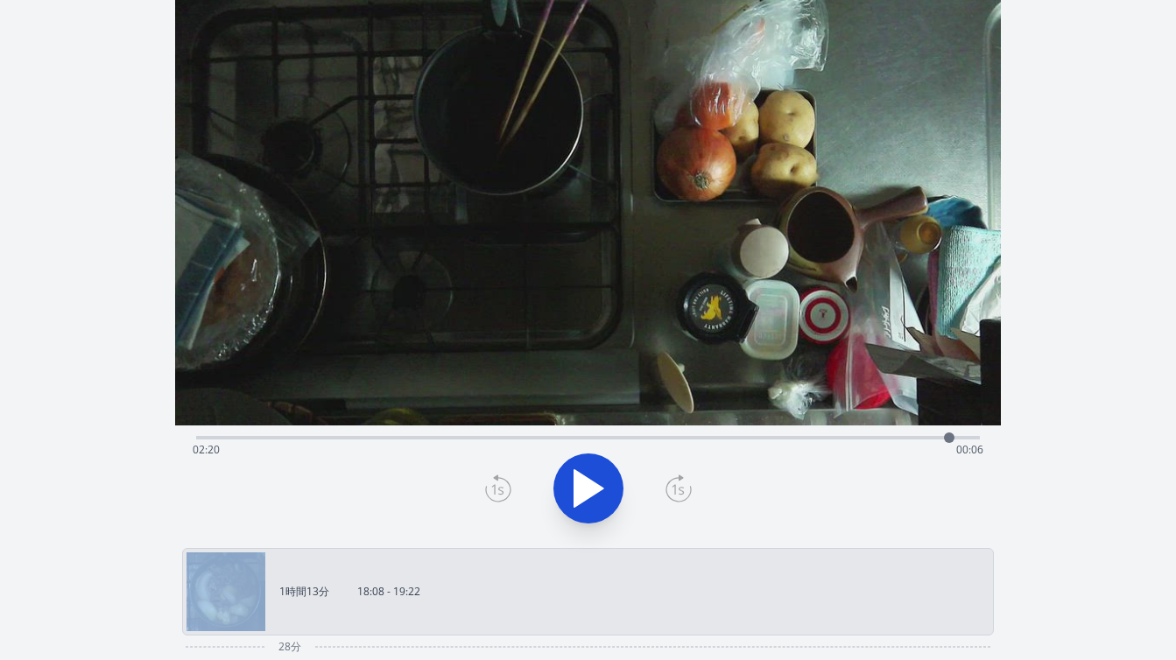
click at [505, 495] on icon at bounding box center [498, 489] width 26 height 28
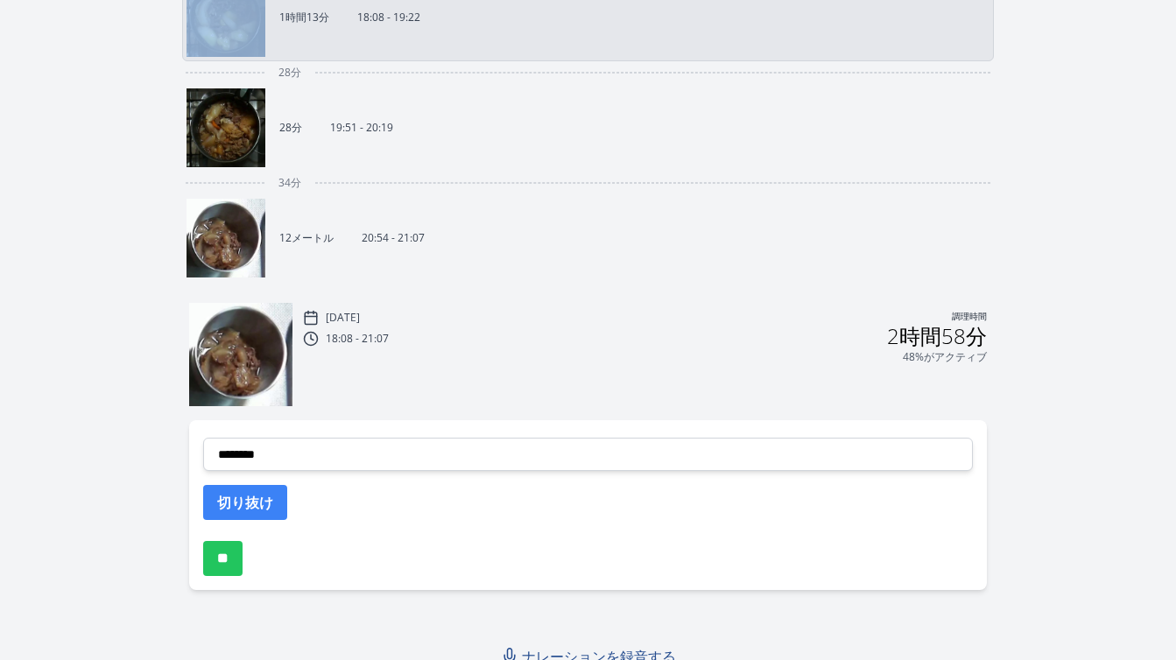
scroll to position [653, 0]
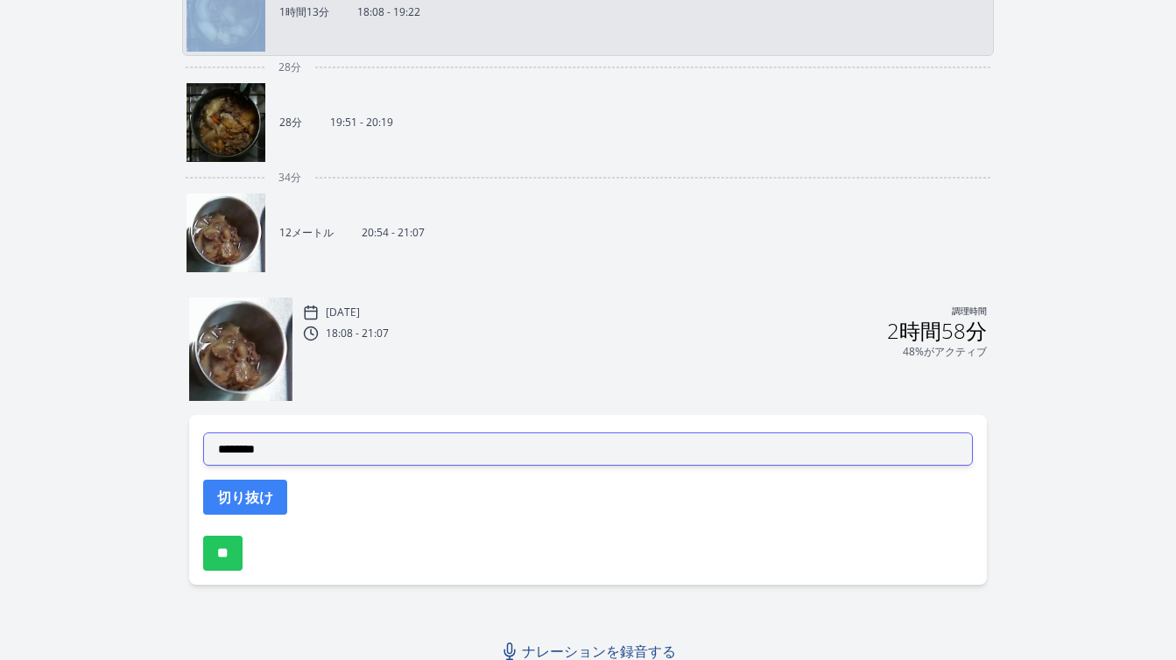
click at [433, 453] on select "**********" at bounding box center [588, 449] width 770 height 33
select select "**********"
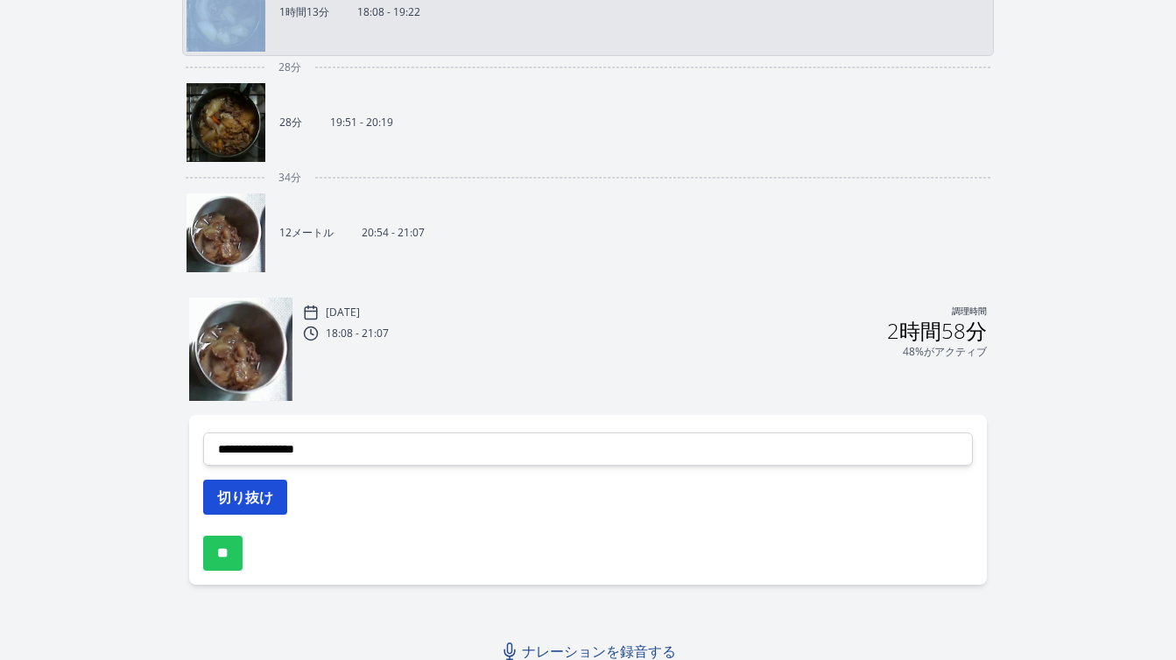
click at [267, 504] on font "切り抜け" at bounding box center [245, 497] width 56 height 19
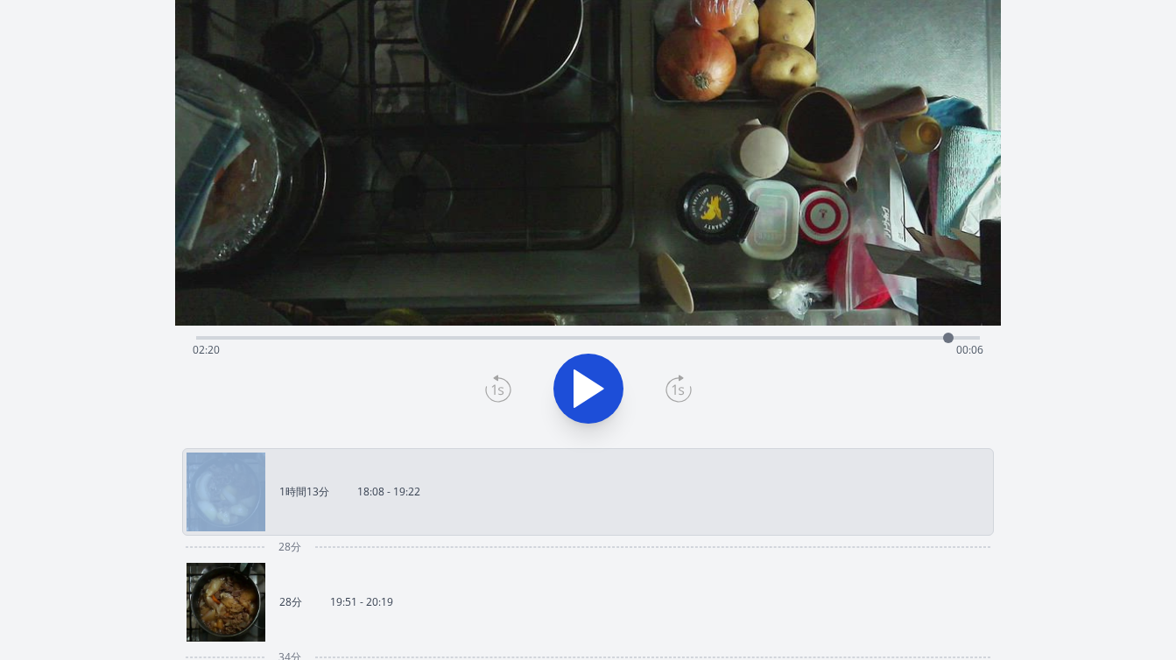
scroll to position [157, 0]
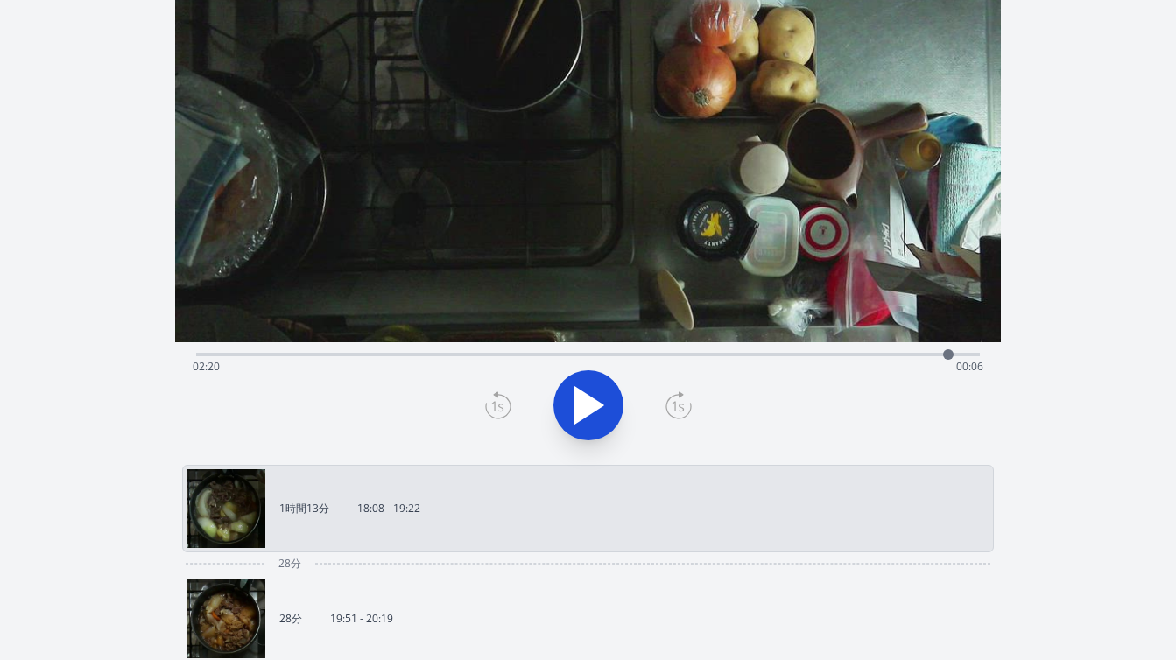
click at [574, 355] on div "経過時間: 02:20 残り時間: 00:06" at bounding box center [588, 367] width 791 height 28
click at [851, 426] on div at bounding box center [588, 405] width 805 height 84
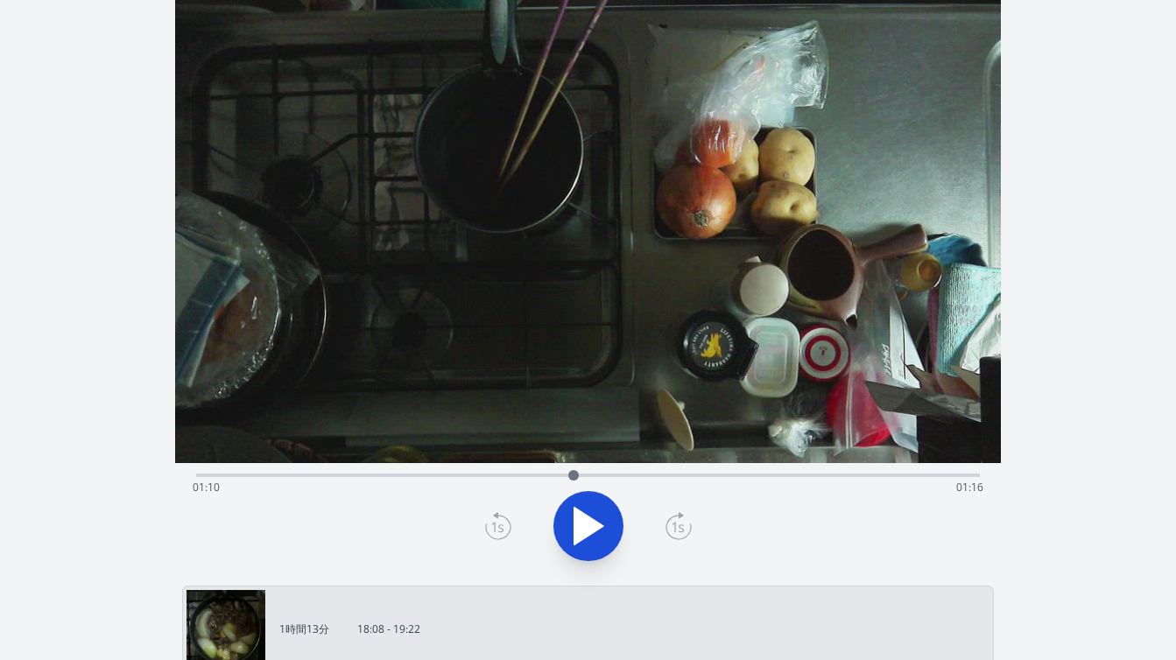
scroll to position [22, 0]
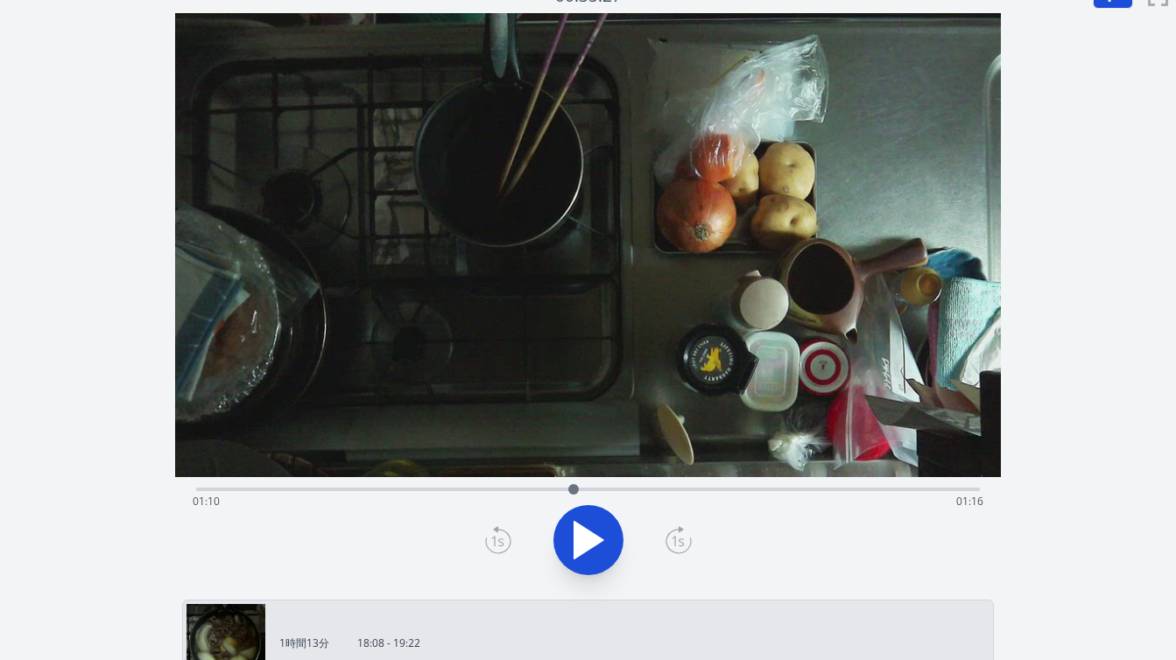
click at [716, 490] on div "経過時間: 01:10 残り時間: 01:16" at bounding box center [588, 502] width 791 height 28
click at [1133, 277] on div "録音を破棄しますか? 一度破棄すると回復できなくなります。 キャンセル 記録を破棄 00:48:53 1 × 0.25倍 0.5× 1× 1.5倍 2× fu…" at bounding box center [588, 660] width 1176 height 1364
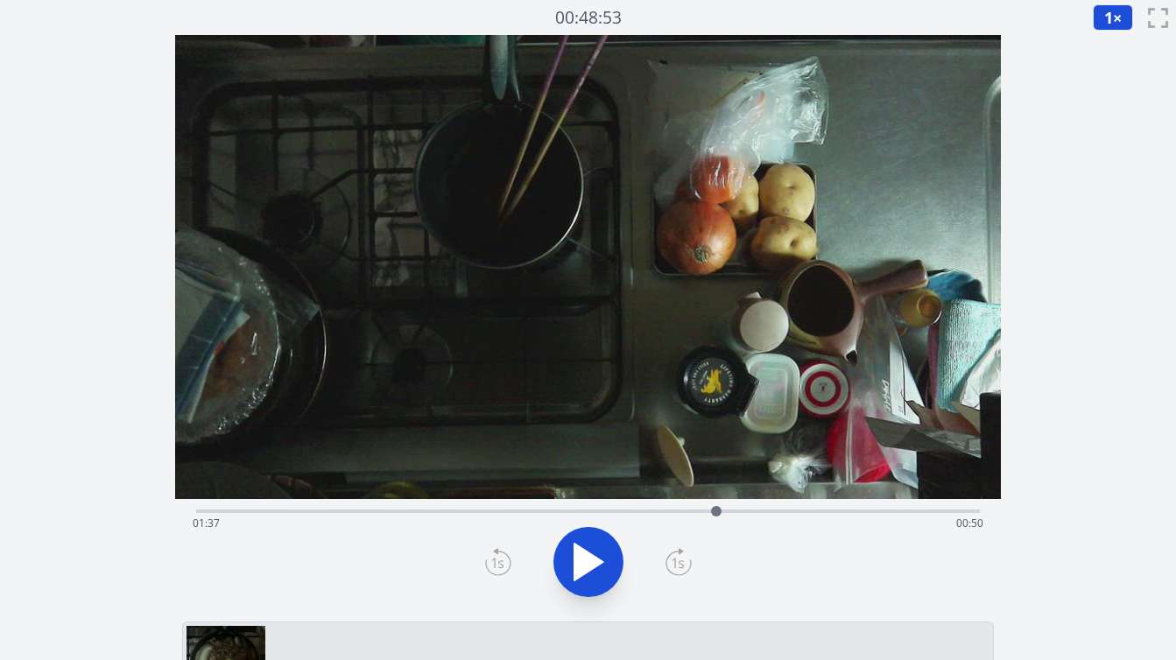
click at [758, 511] on div "経過時間: 01:37 残り時間: 00:50" at bounding box center [588, 524] width 791 height 28
click at [778, 511] on div "経過時間: 01:45 残り時間: 00:42" at bounding box center [588, 524] width 791 height 28
click at [801, 510] on div "経過時間: 01:48 残り時間: 00:38" at bounding box center [588, 524] width 791 height 28
click at [828, 510] on div "経過時間: 01:53 残り時間: 00:34" at bounding box center [588, 524] width 791 height 28
click at [843, 507] on div "経過時間: 01:58 残り時間: 00:29" at bounding box center [588, 509] width 784 height 21
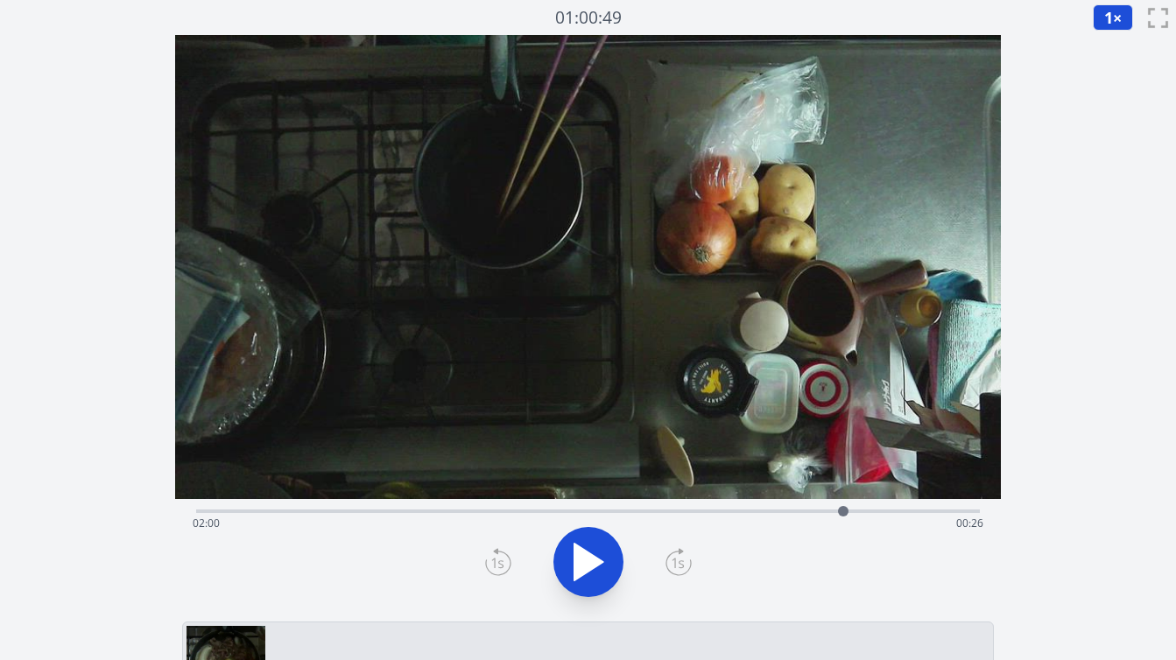
click at [860, 507] on div "経過時間: 02:00 残り時間: 00:26" at bounding box center [588, 509] width 784 height 21
click at [871, 507] on div at bounding box center [860, 511] width 26 height 26
click at [881, 510] on div at bounding box center [871, 511] width 26 height 26
click at [582, 576] on icon at bounding box center [588, 562] width 49 height 49
click at [582, 577] on icon at bounding box center [580, 563] width 10 height 38
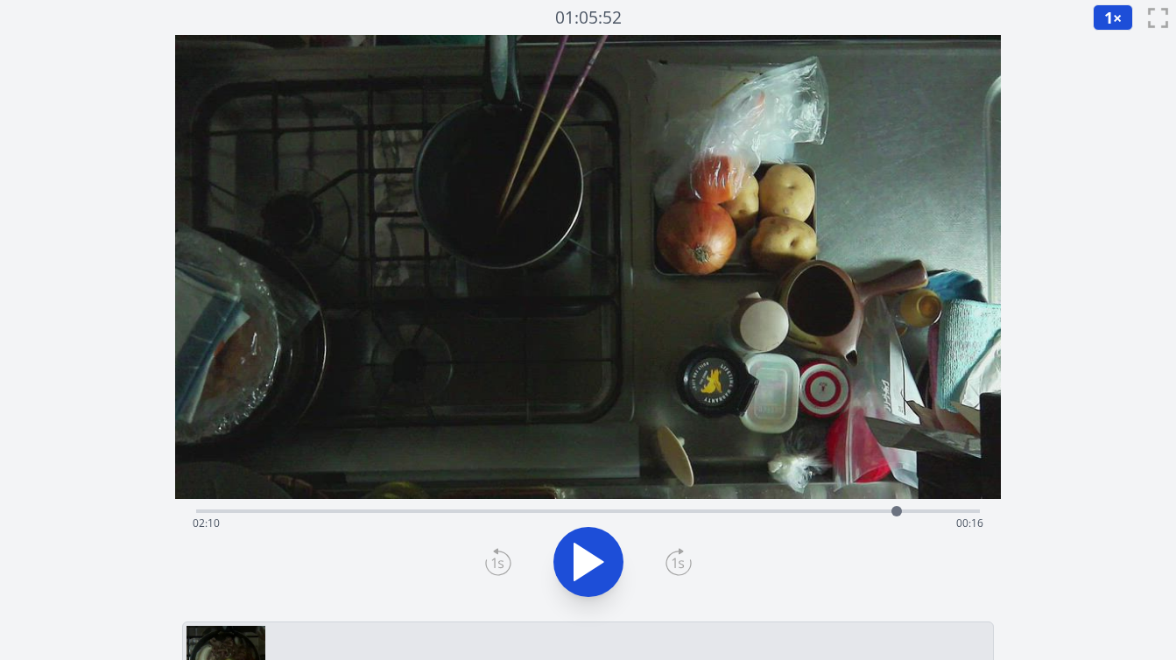
click at [582, 577] on icon at bounding box center [588, 562] width 49 height 49
click at [582, 577] on icon at bounding box center [580, 563] width 10 height 38
click at [491, 563] on icon at bounding box center [498, 562] width 26 height 28
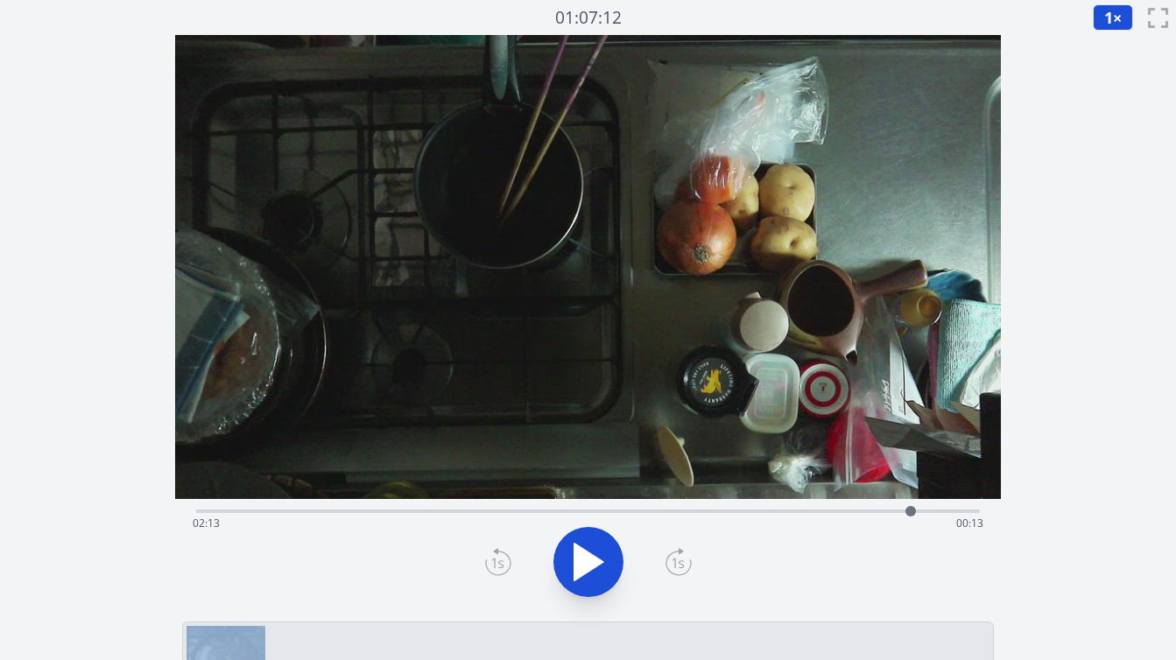
click at [491, 563] on icon at bounding box center [498, 562] width 26 height 28
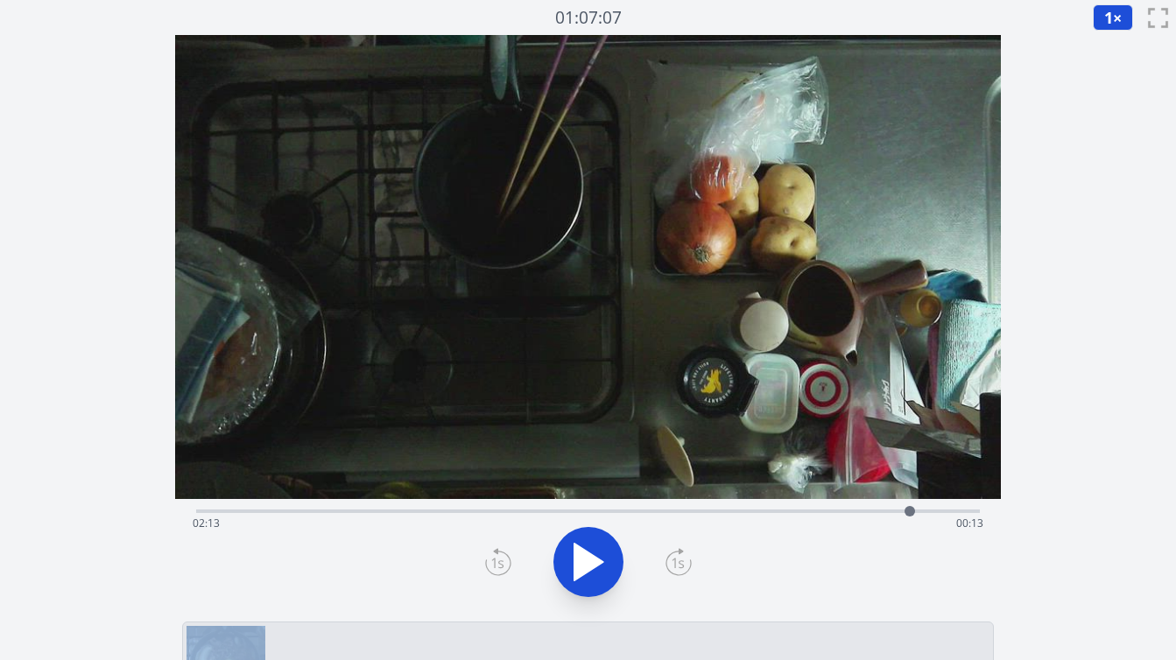
click at [491, 563] on icon at bounding box center [498, 562] width 26 height 28
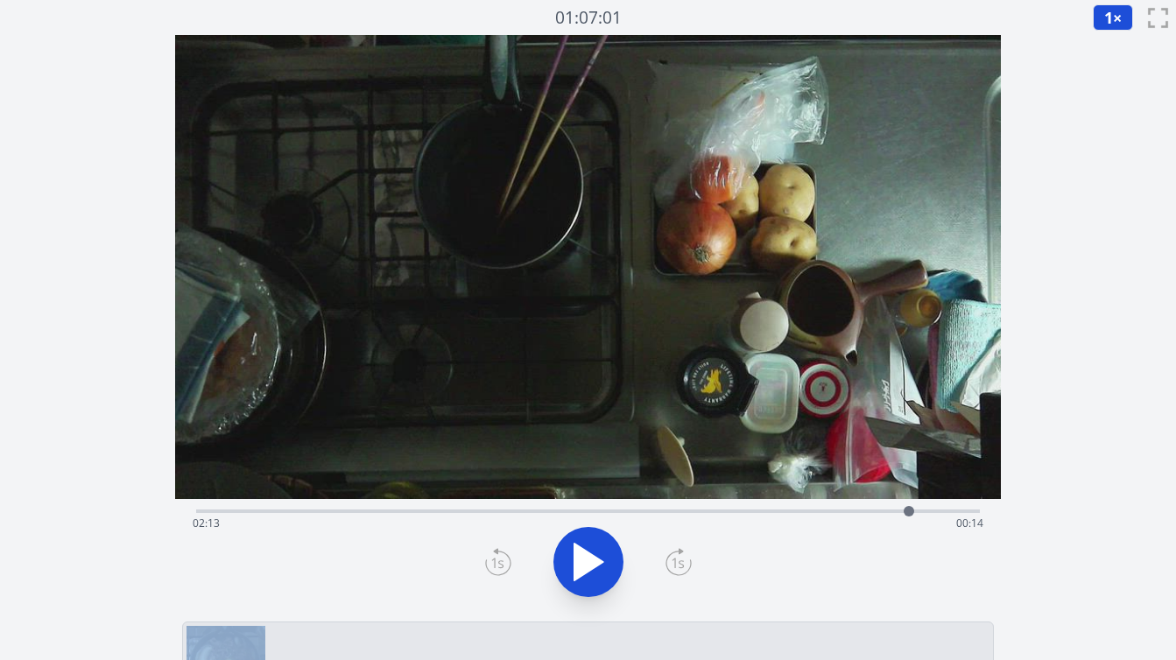
click at [668, 559] on icon at bounding box center [679, 562] width 26 height 28
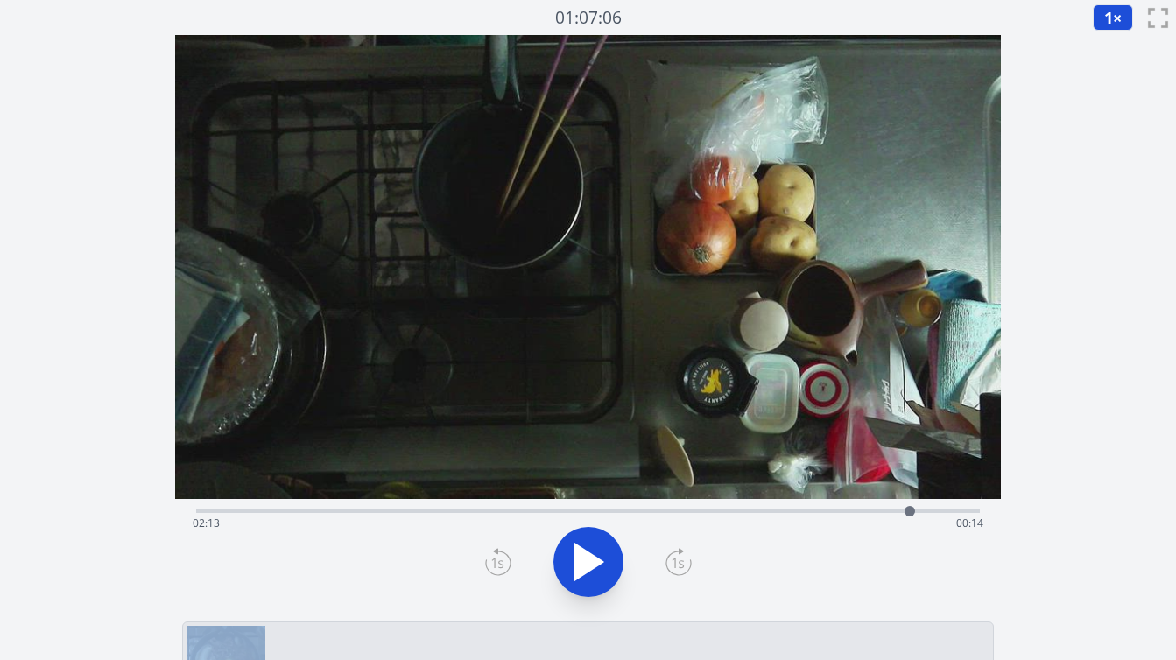
click at [668, 559] on icon at bounding box center [679, 562] width 26 height 28
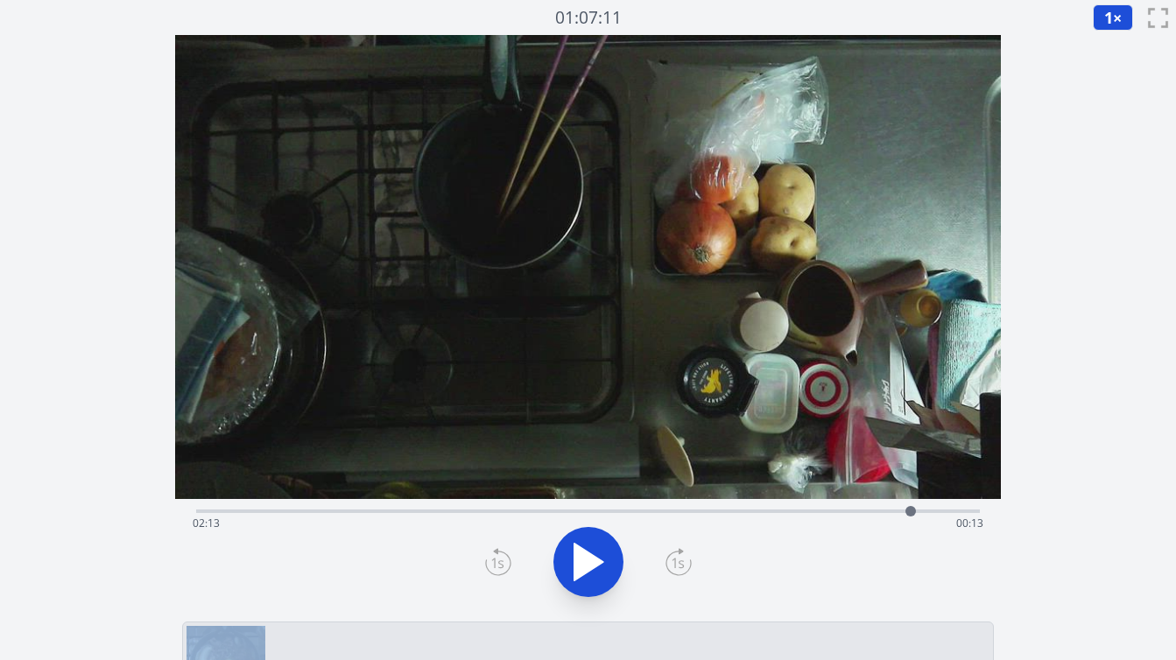
click at [668, 559] on icon at bounding box center [679, 562] width 26 height 28
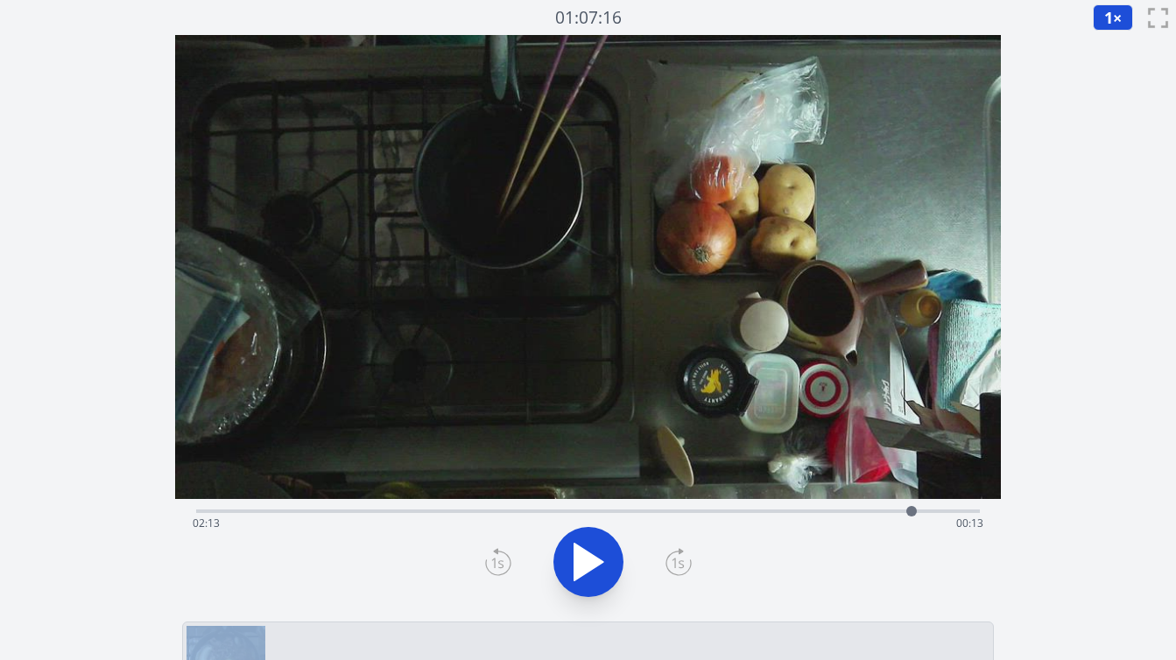
click at [668, 559] on icon at bounding box center [679, 562] width 26 height 28
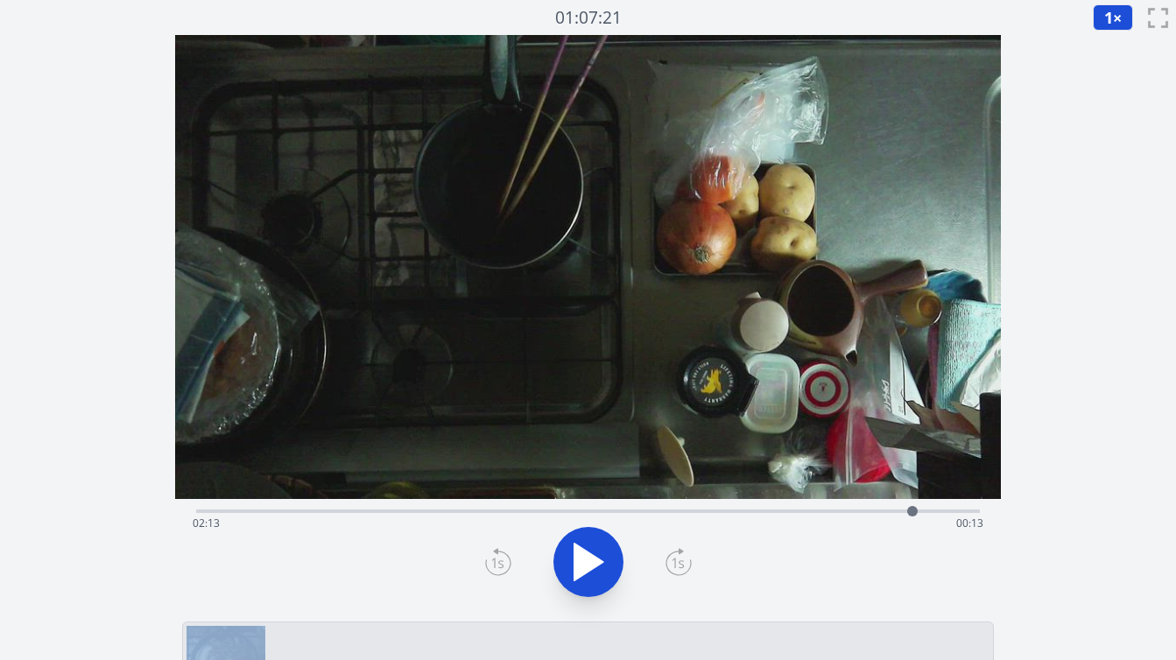
click at [668, 559] on icon at bounding box center [679, 562] width 26 height 28
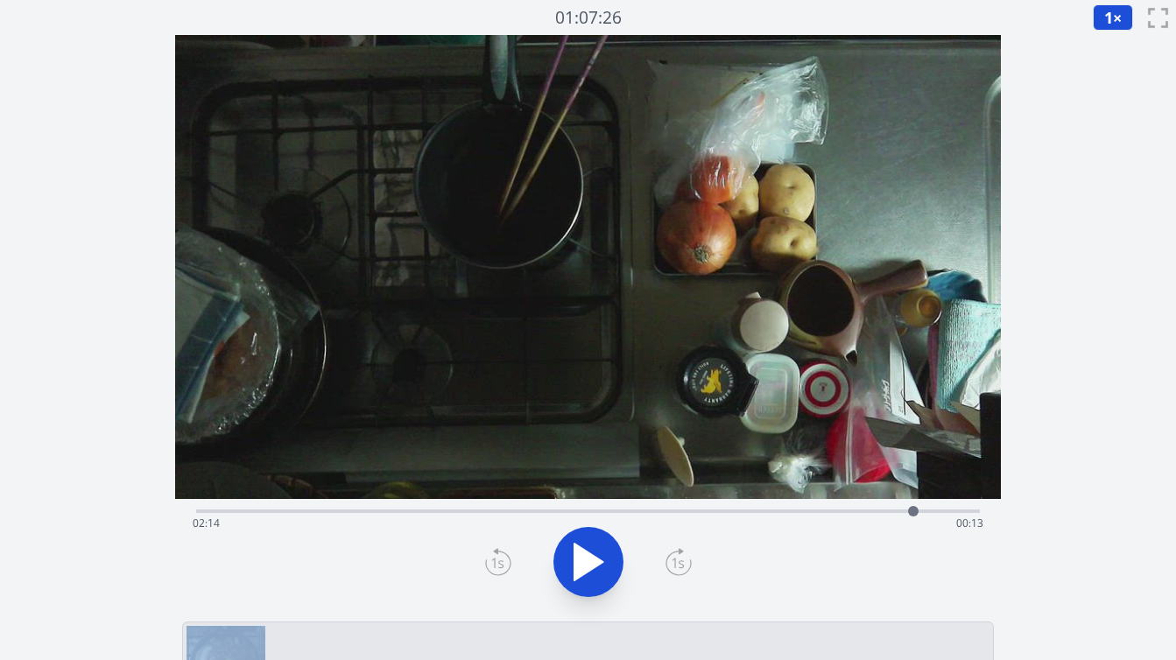
click at [668, 559] on icon at bounding box center [679, 562] width 26 height 28
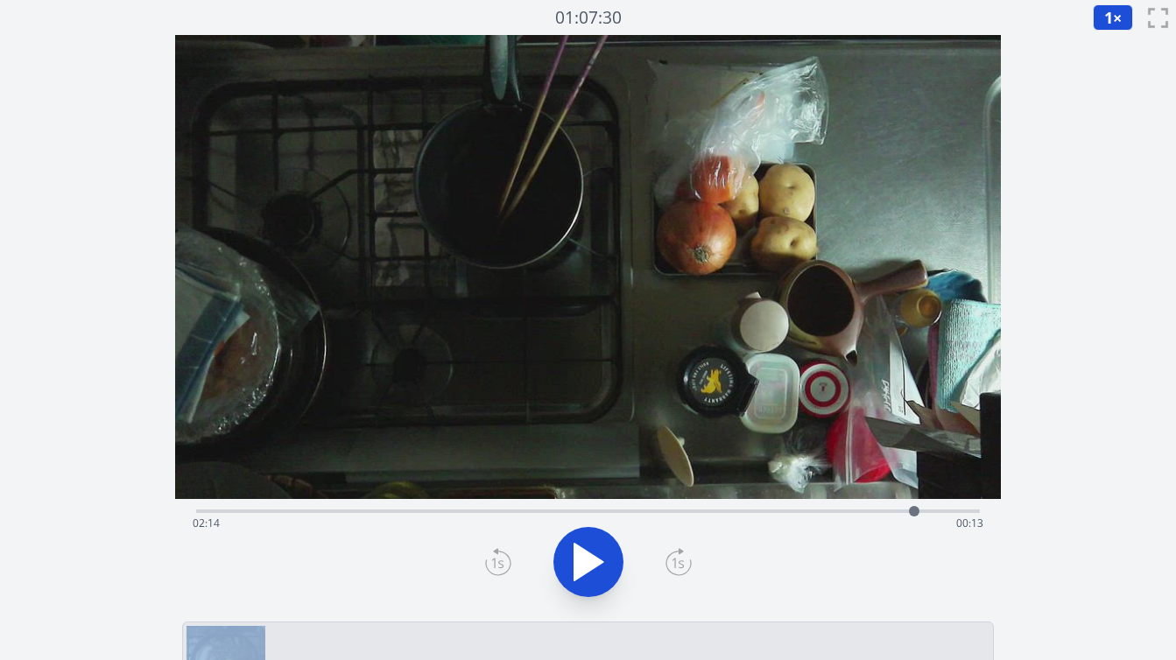
click at [668, 559] on icon at bounding box center [679, 562] width 26 height 28
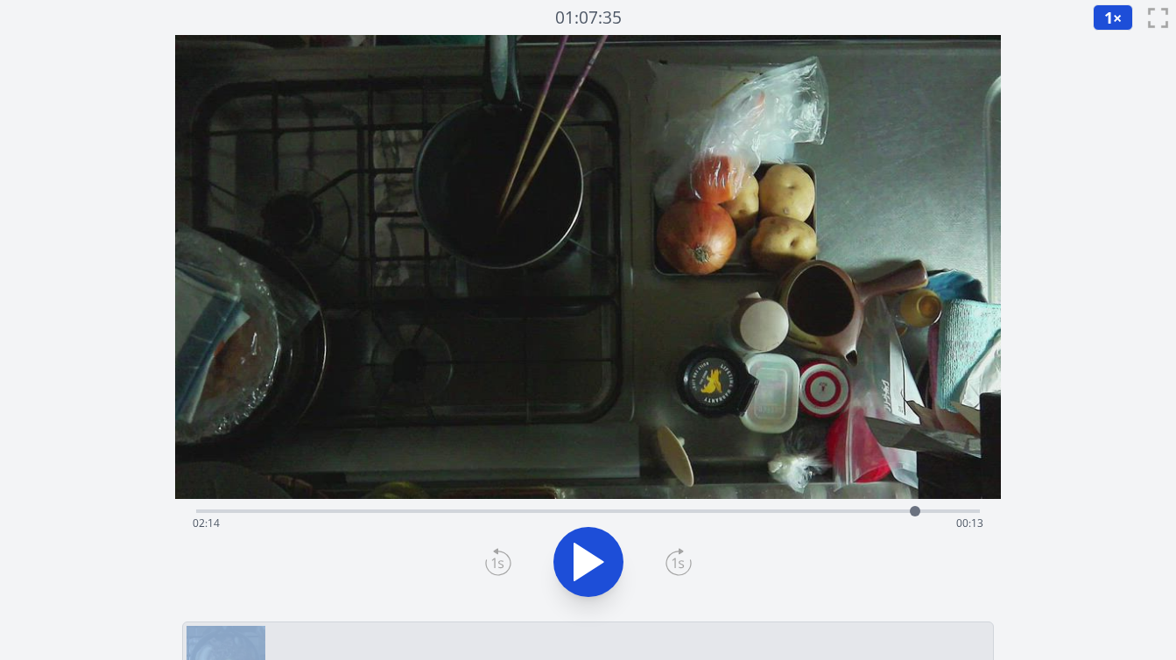
click at [668, 559] on icon at bounding box center [679, 562] width 26 height 28
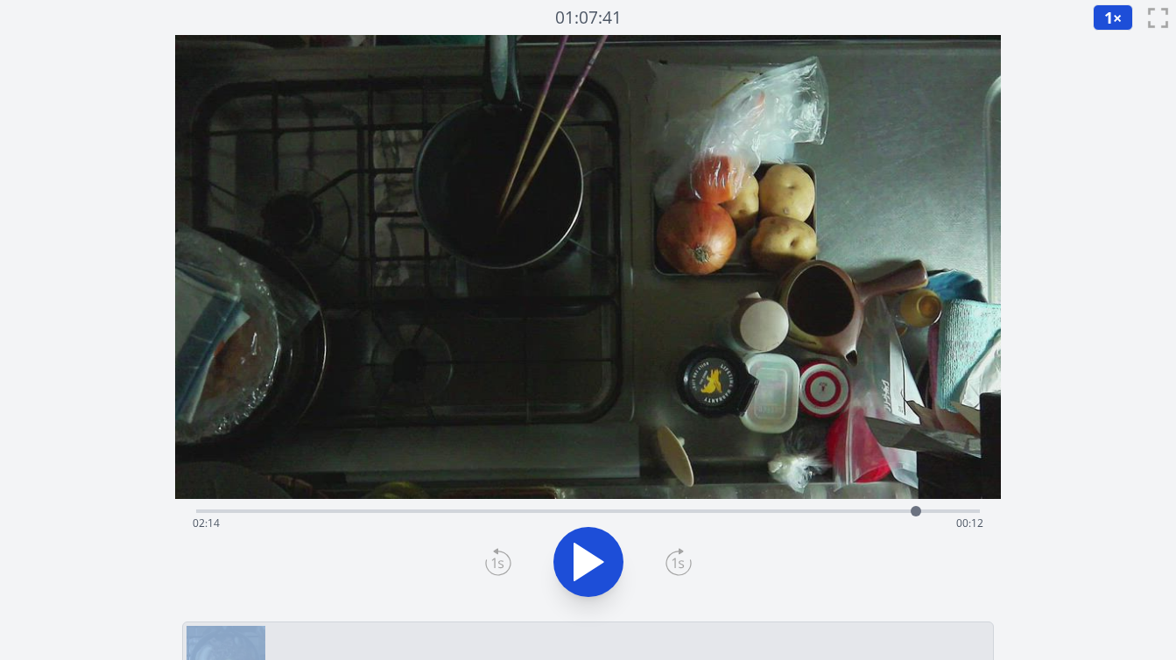
click at [668, 559] on icon at bounding box center [679, 562] width 26 height 28
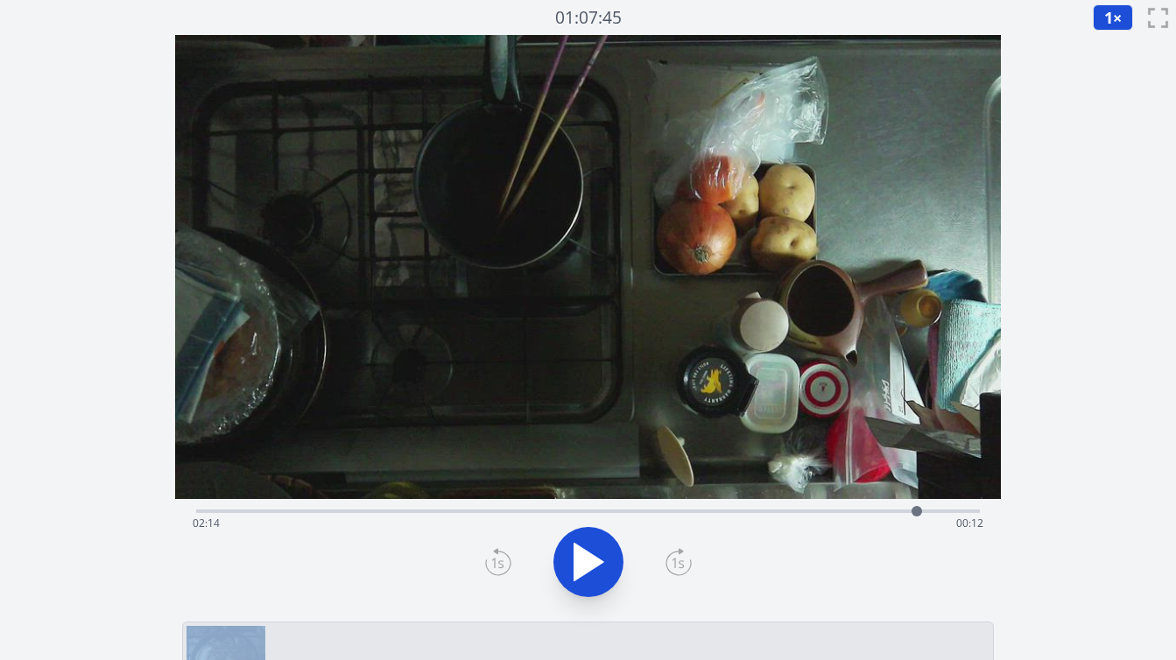
click at [668, 559] on icon at bounding box center [679, 562] width 26 height 28
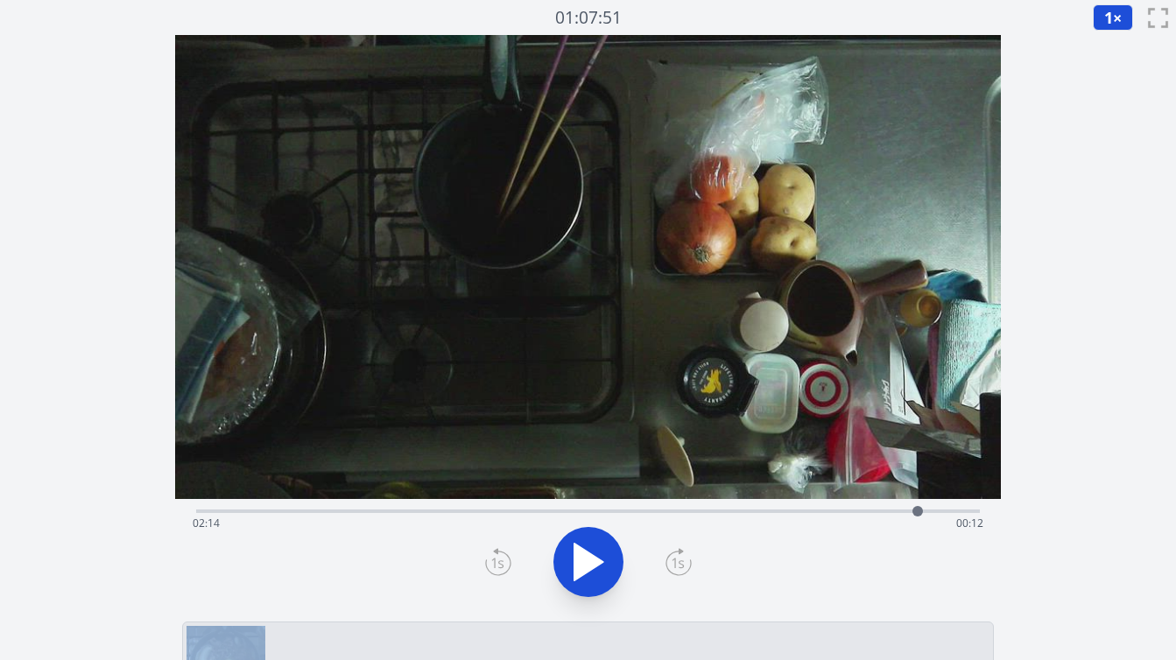
click at [668, 559] on icon at bounding box center [679, 562] width 26 height 28
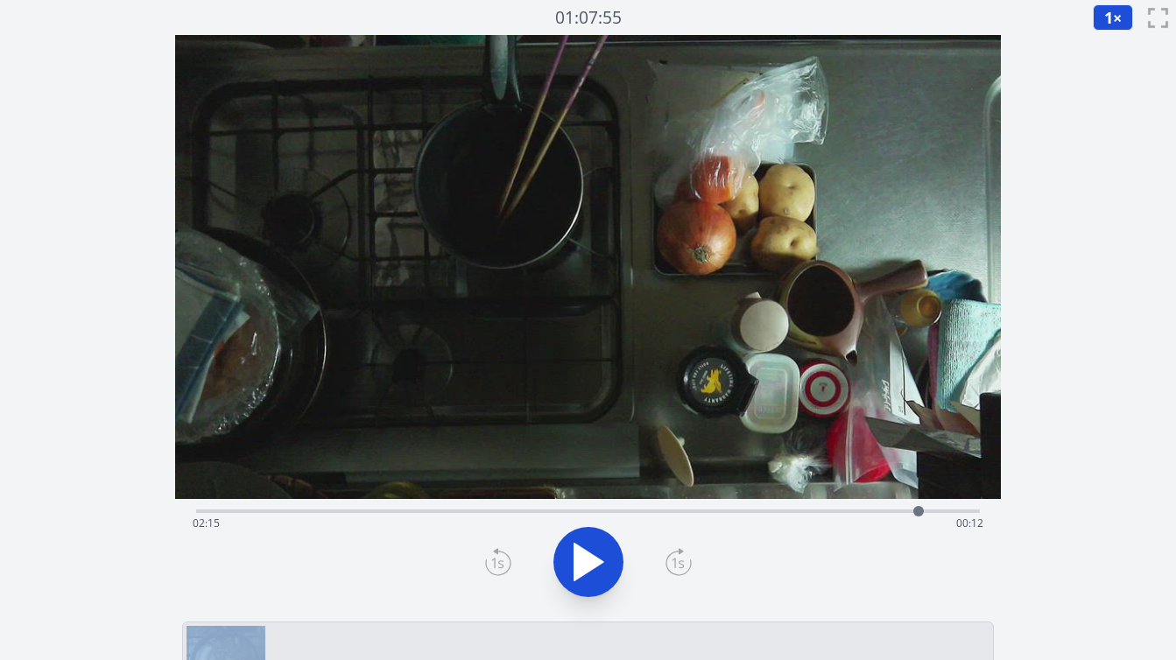
click at [668, 559] on icon at bounding box center [679, 562] width 26 height 28
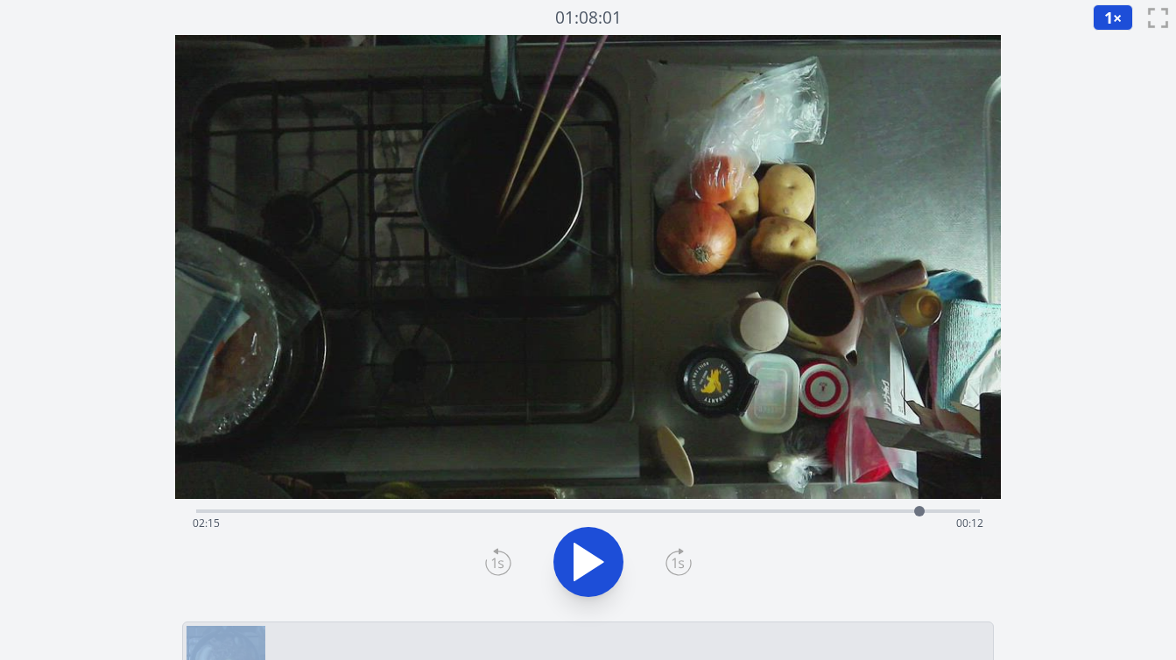
click at [668, 559] on icon at bounding box center [679, 562] width 26 height 28
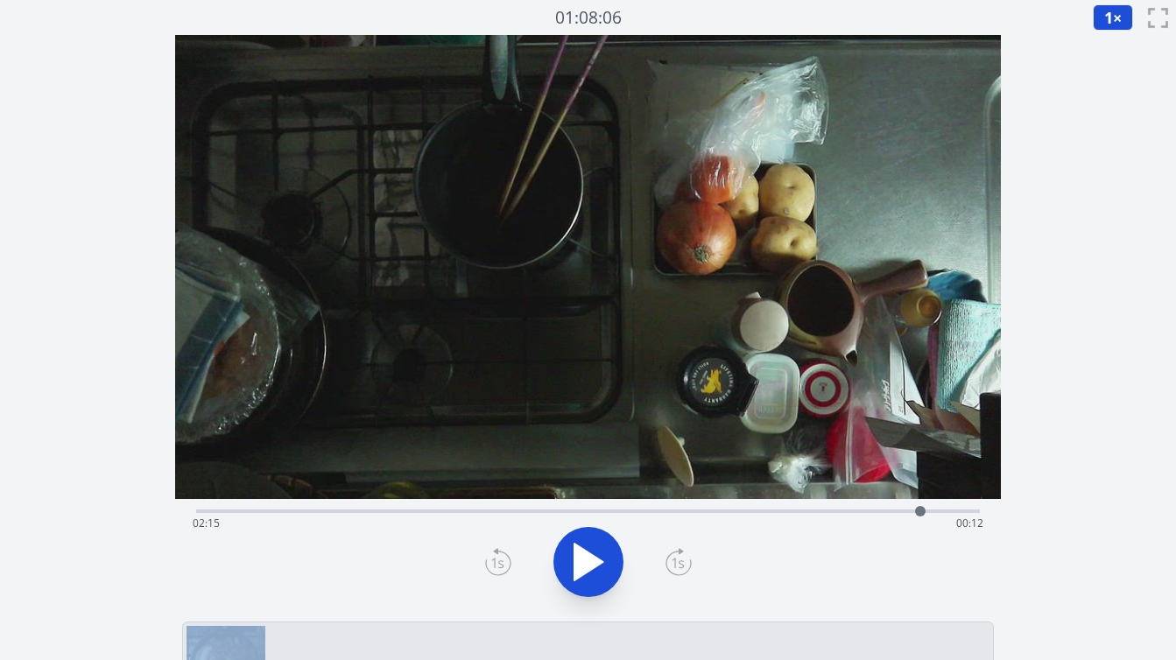
click at [668, 559] on icon at bounding box center [679, 562] width 26 height 28
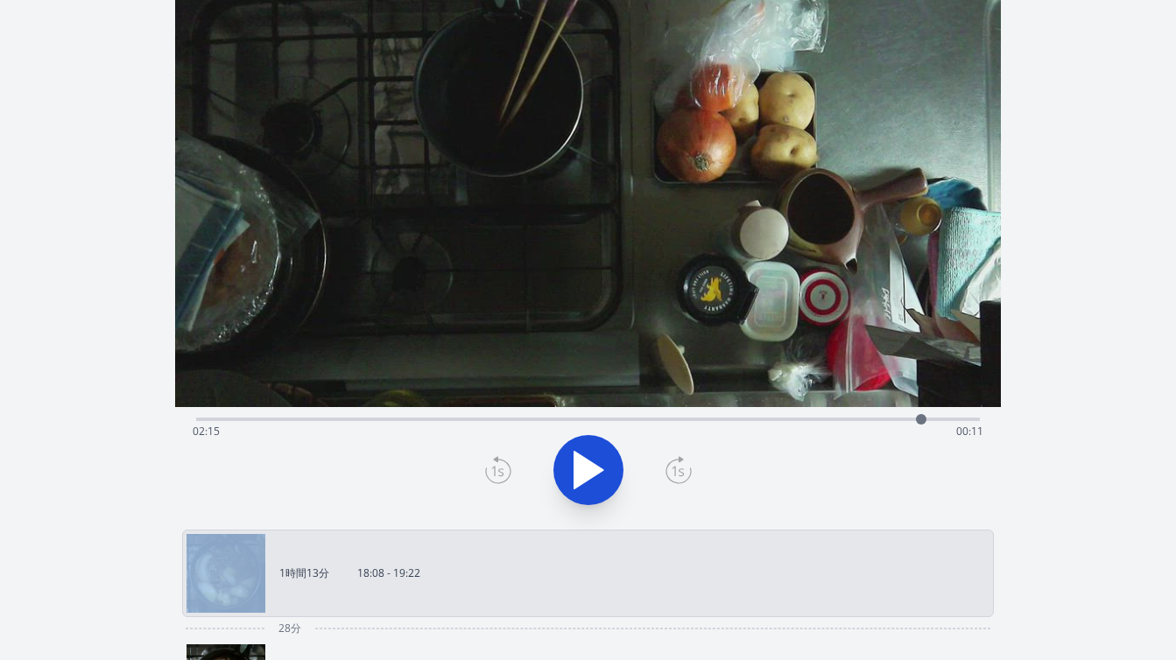
scroll to position [102, 0]
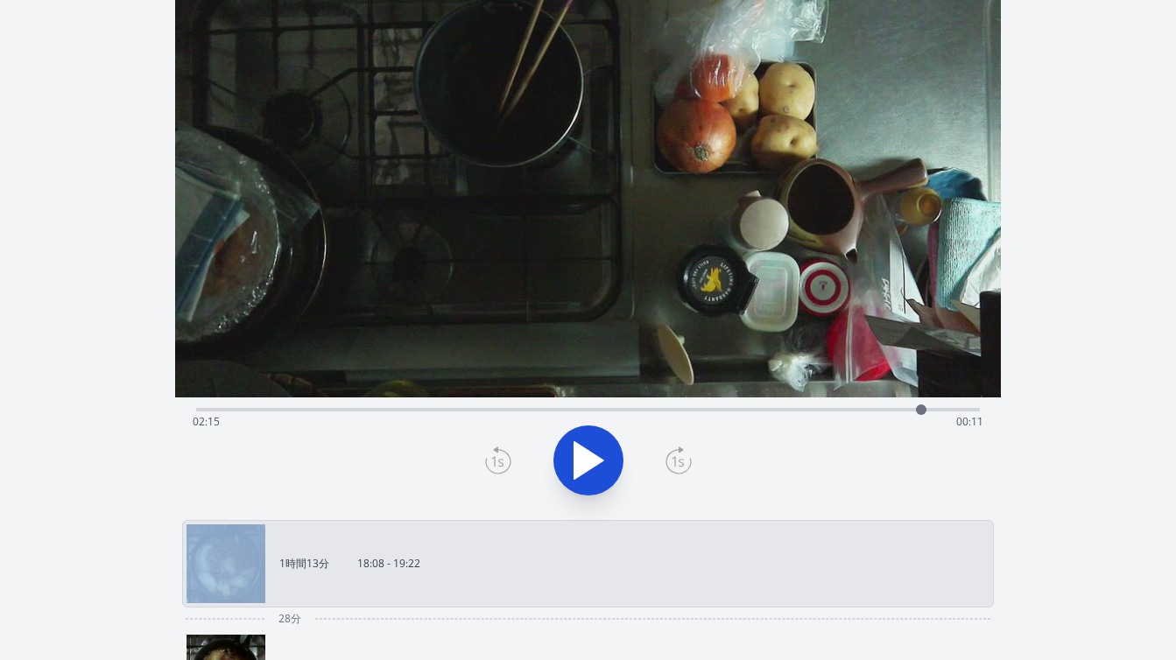
click at [673, 467] on icon at bounding box center [679, 461] width 26 height 28
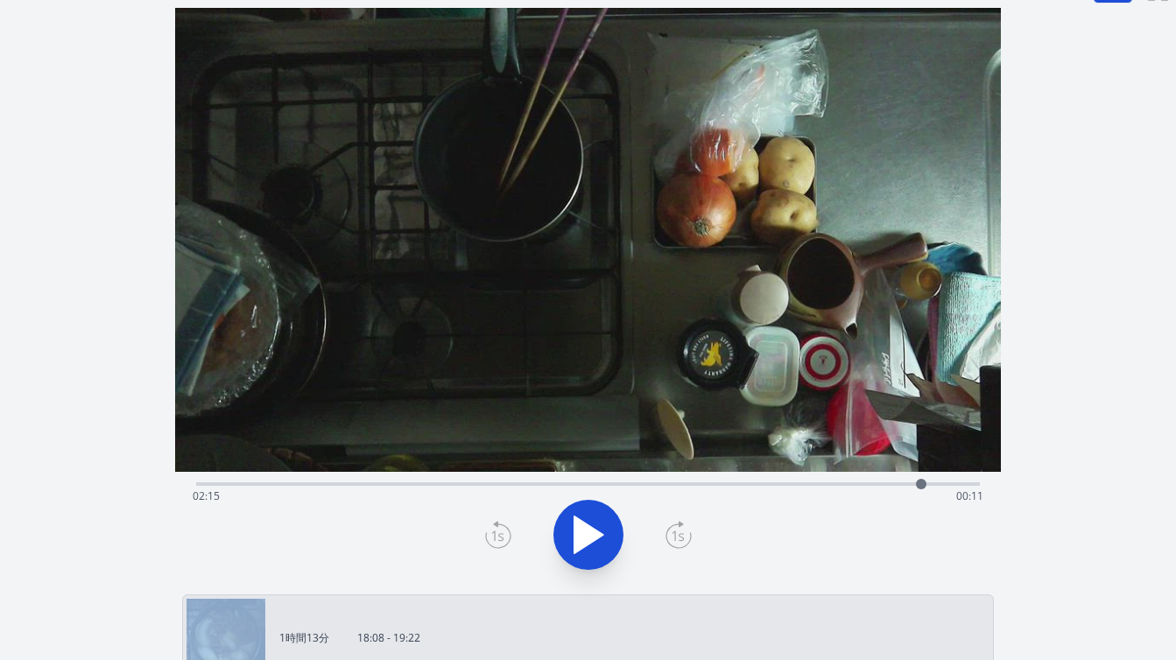
scroll to position [0, 0]
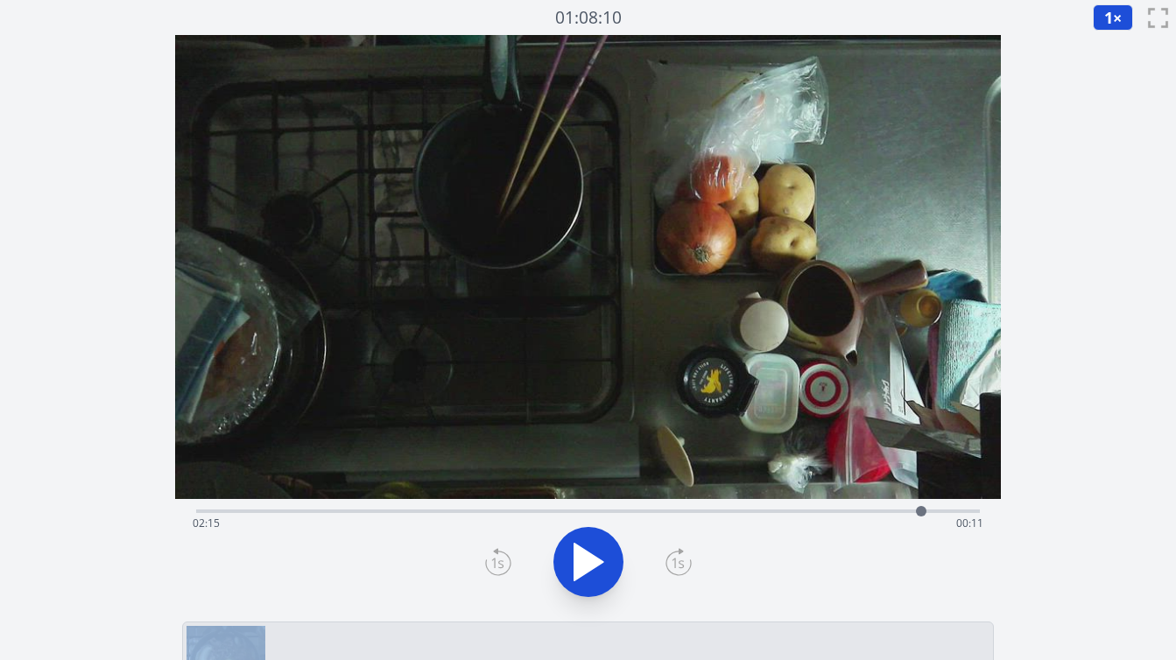
click at [679, 551] on icon at bounding box center [681, 551] width 4 height 5
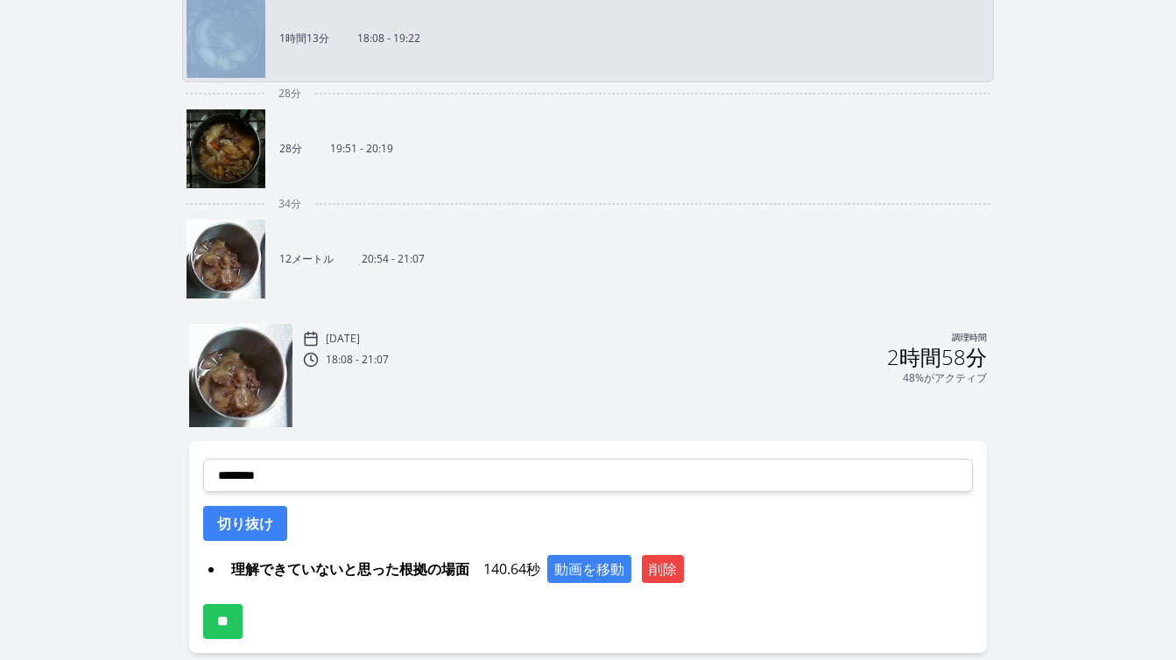
scroll to position [648, 0]
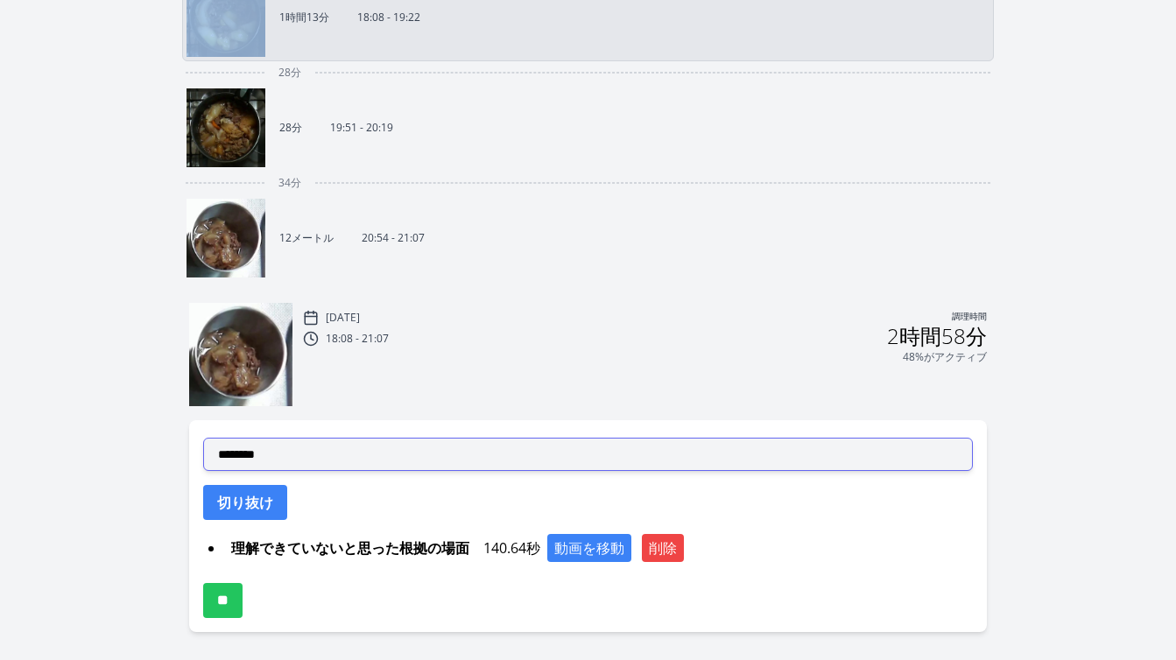
click at [441, 448] on select "**********" at bounding box center [588, 454] width 770 height 33
select select "**********"
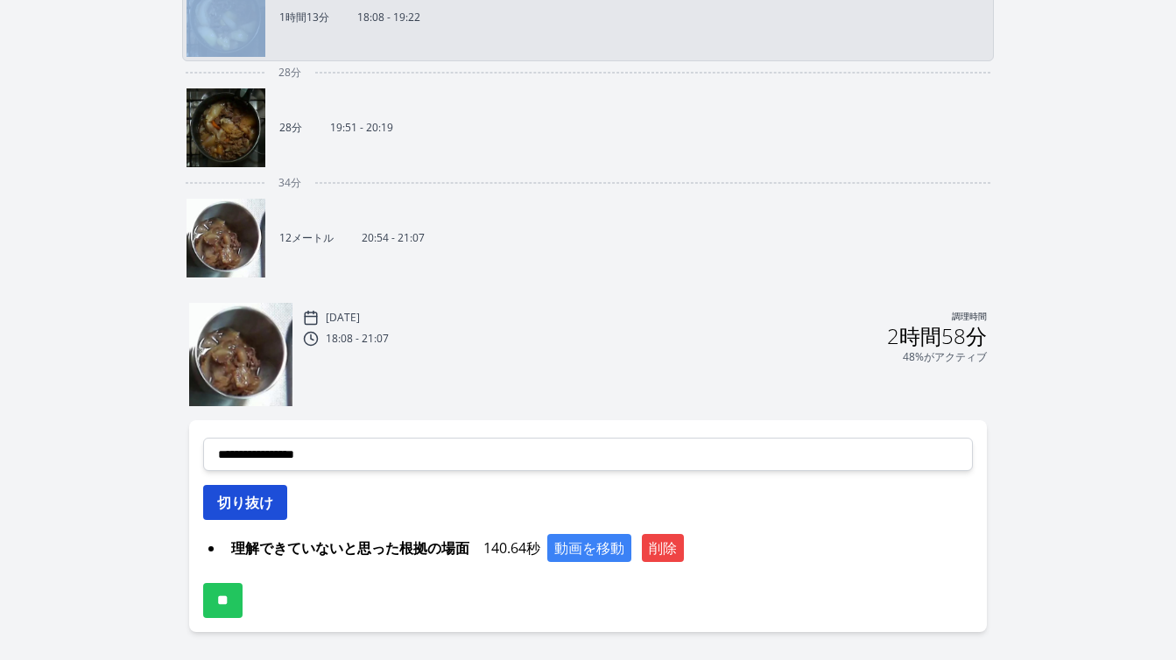
click at [278, 502] on button "切り抜け" at bounding box center [245, 502] width 84 height 35
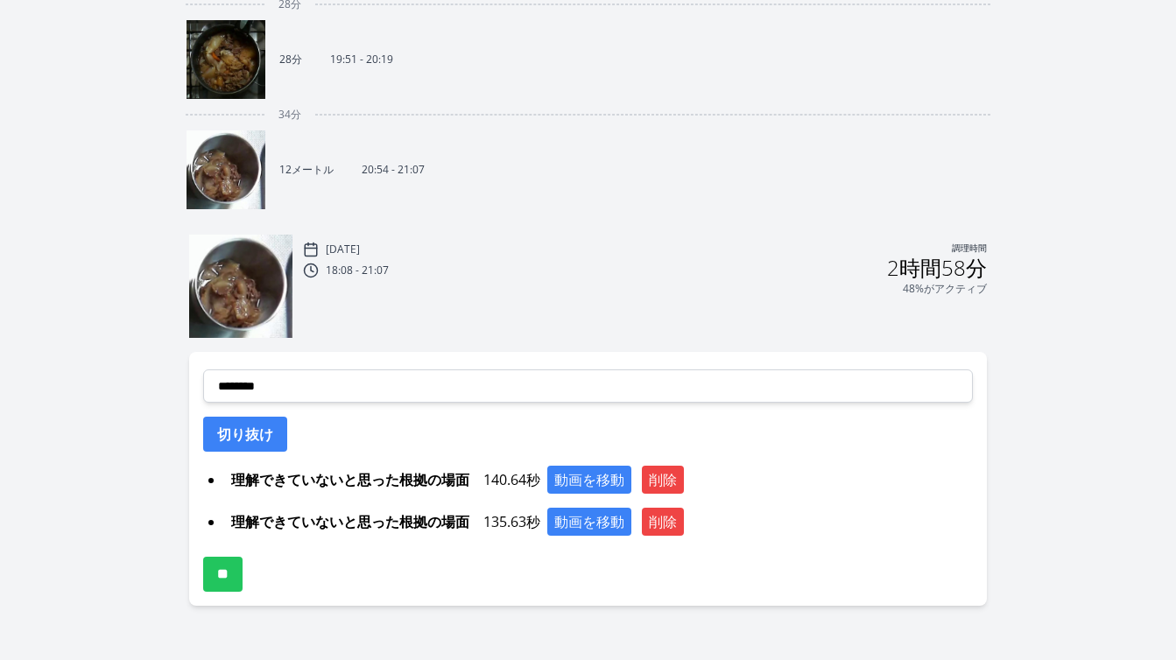
scroll to position [746, 0]
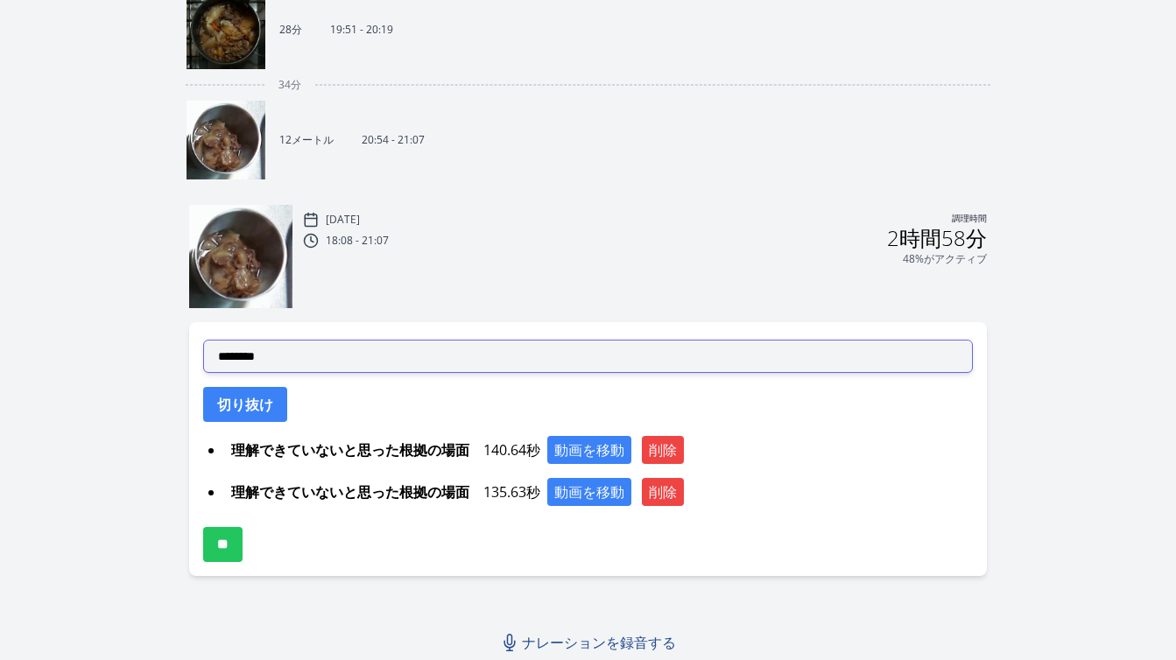
click at [455, 356] on select "**********" at bounding box center [588, 356] width 770 height 33
select select "**********"
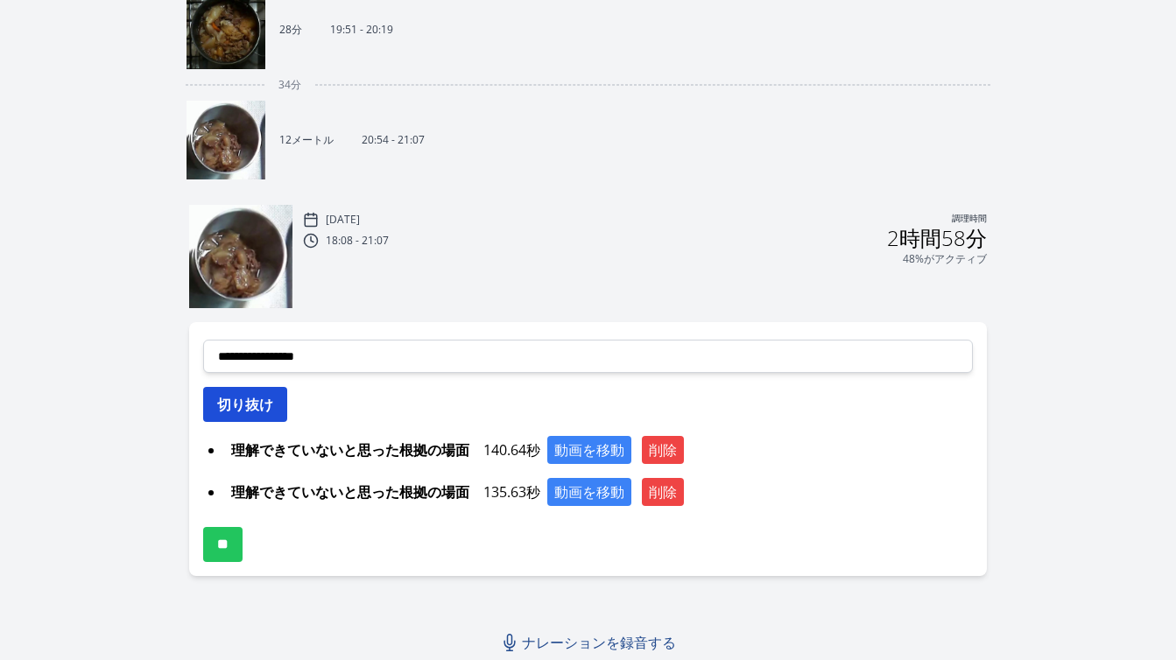
click at [259, 409] on font "切り抜け" at bounding box center [245, 404] width 56 height 19
select select
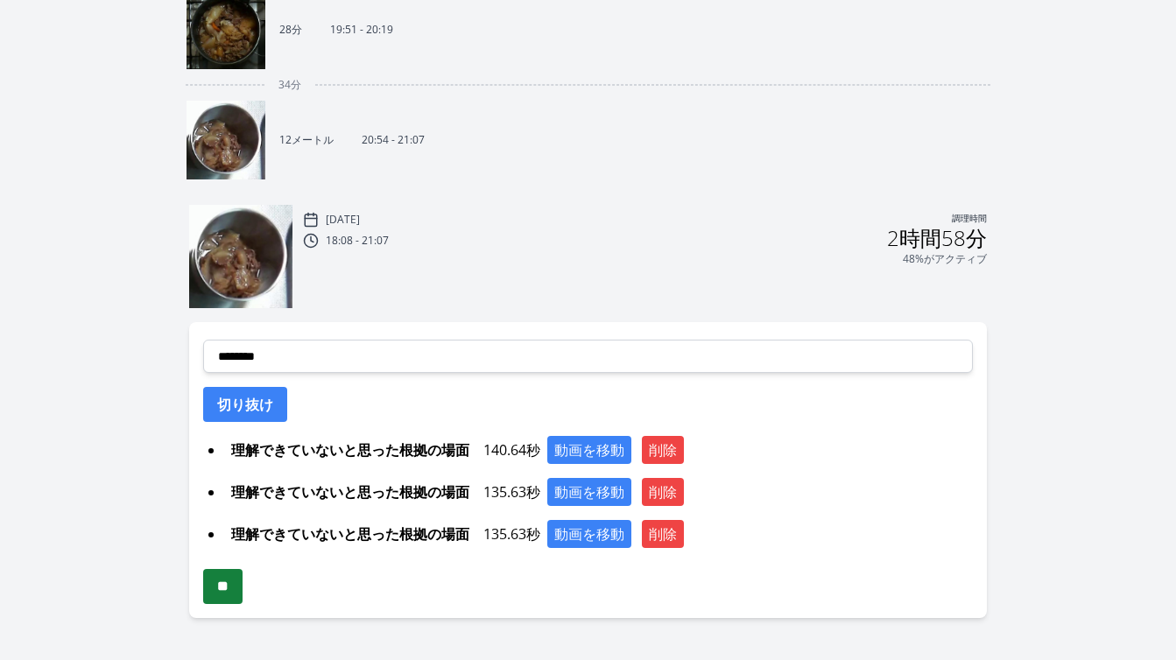
click at [240, 582] on input "**" at bounding box center [222, 586] width 39 height 35
